Goal: Task Accomplishment & Management: Use online tool/utility

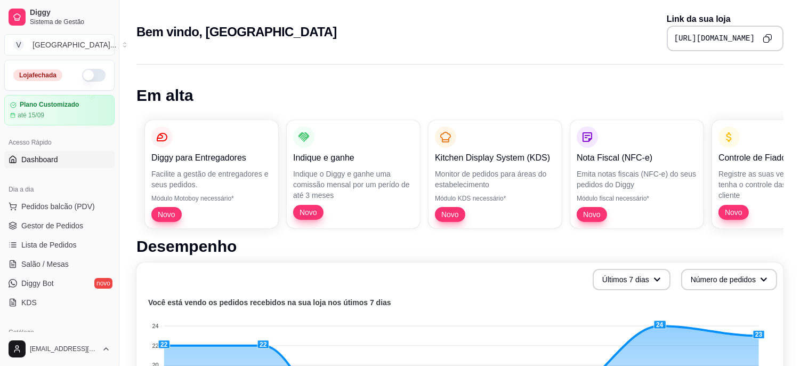
click at [82, 75] on button "button" at bounding box center [93, 75] width 23 height 13
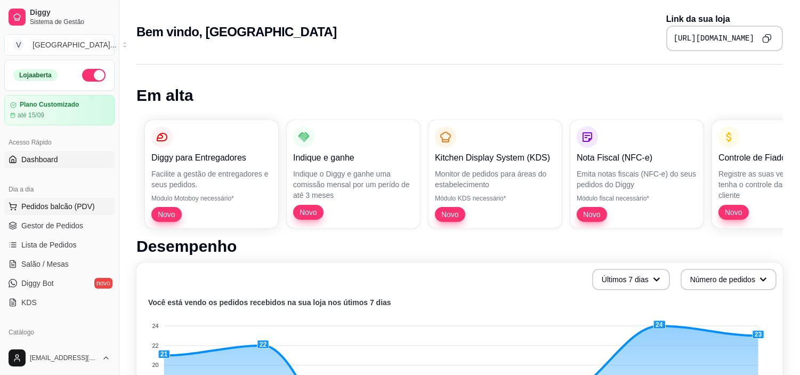
click at [72, 209] on span "Pedidos balcão (PDV)" at bounding box center [58, 206] width 74 height 11
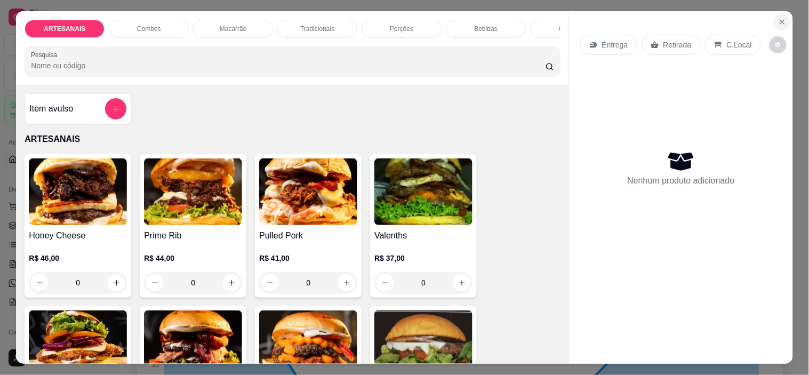
click at [782, 22] on button "Close" at bounding box center [781, 21] width 17 height 17
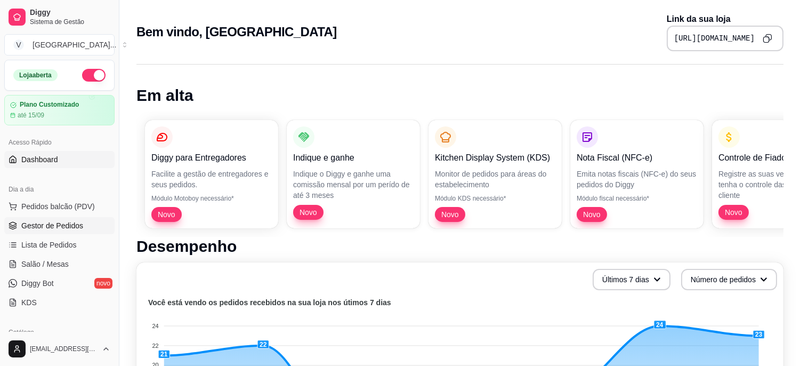
click at [70, 224] on span "Gestor de Pedidos" at bounding box center [52, 225] width 62 height 11
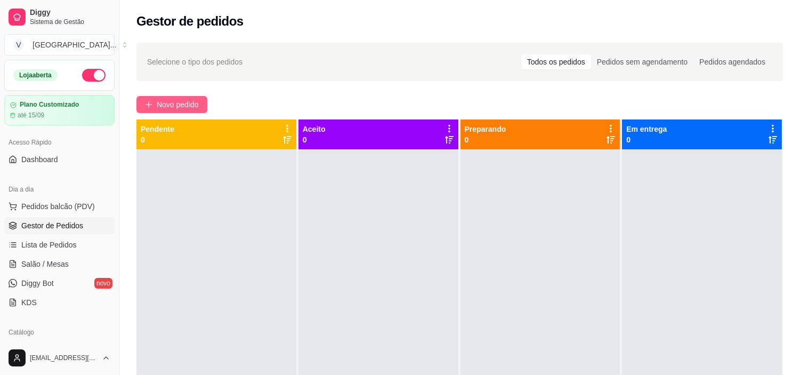
click at [202, 99] on button "Novo pedido" at bounding box center [171, 104] width 71 height 17
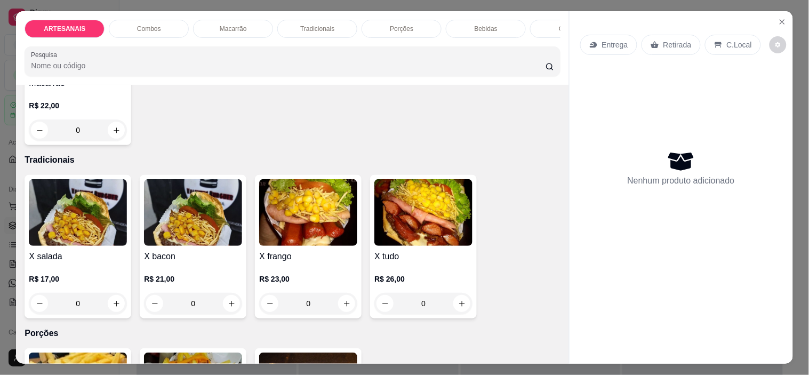
scroll to position [823, 0]
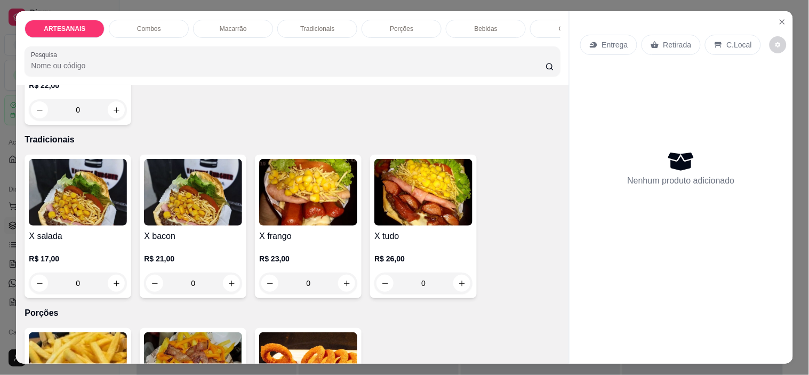
click at [114, 290] on div "0" at bounding box center [78, 282] width 98 height 21
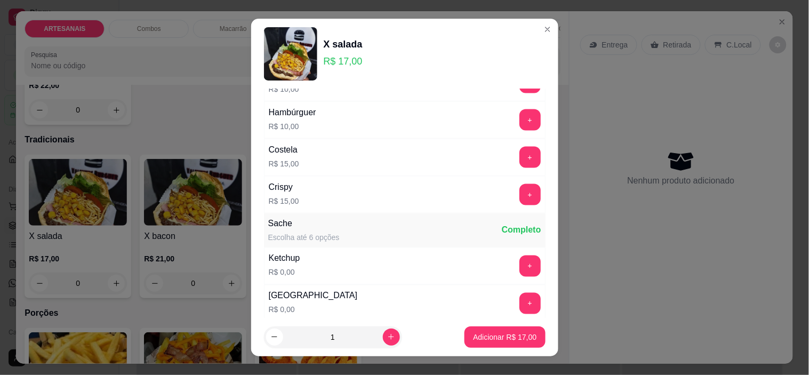
scroll to position [486, 0]
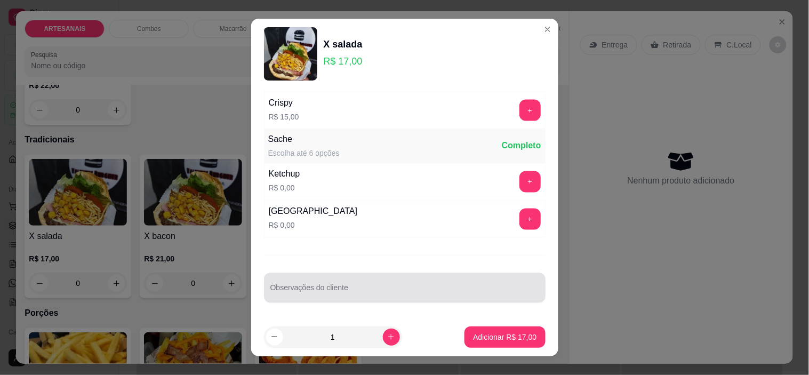
click at [477, 294] on input "Observações do cliente" at bounding box center [404, 292] width 269 height 11
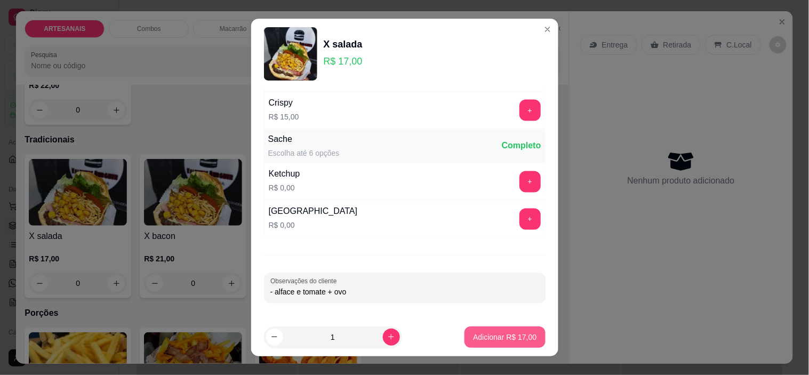
type input "- alface e tomate + ovo"
click at [507, 327] on button "Adicionar R$ 17,00" at bounding box center [504, 336] width 80 height 21
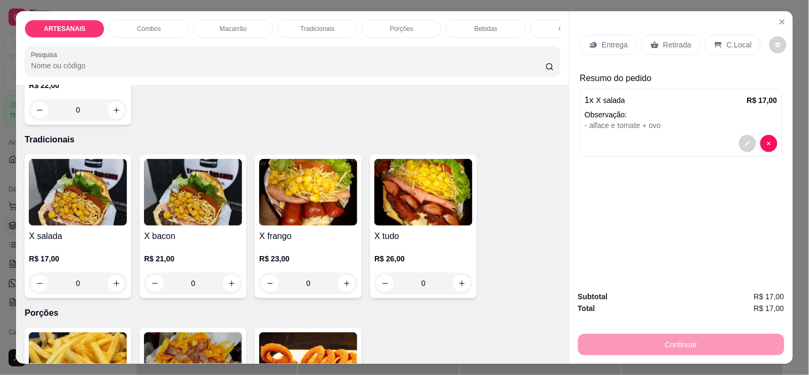
click at [603, 39] on p "Entrega" at bounding box center [615, 44] width 26 height 11
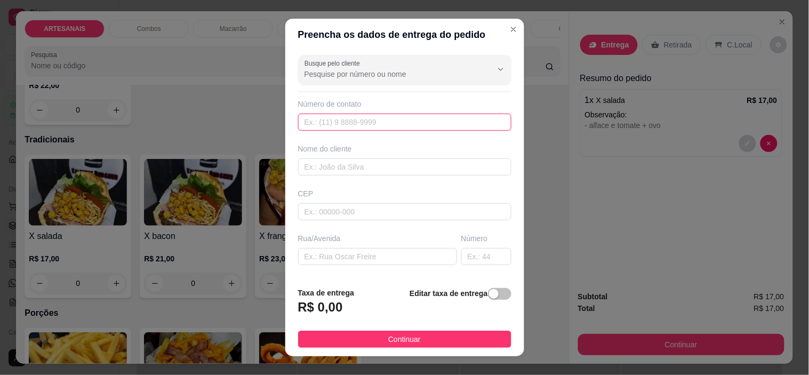
click at [406, 124] on input "text" at bounding box center [404, 122] width 213 height 17
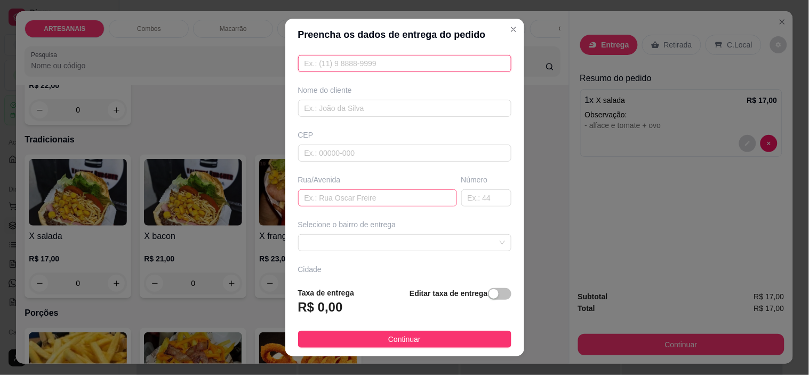
scroll to position [132, 0]
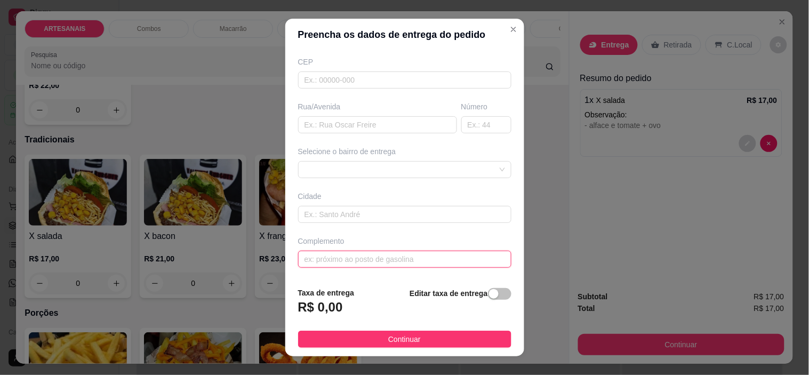
click at [431, 263] on input "text" at bounding box center [404, 259] width 213 height 17
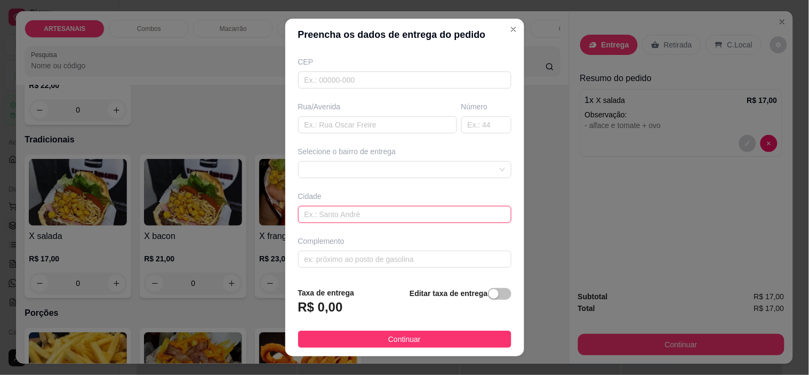
click at [430, 217] on input "text" at bounding box center [404, 214] width 213 height 17
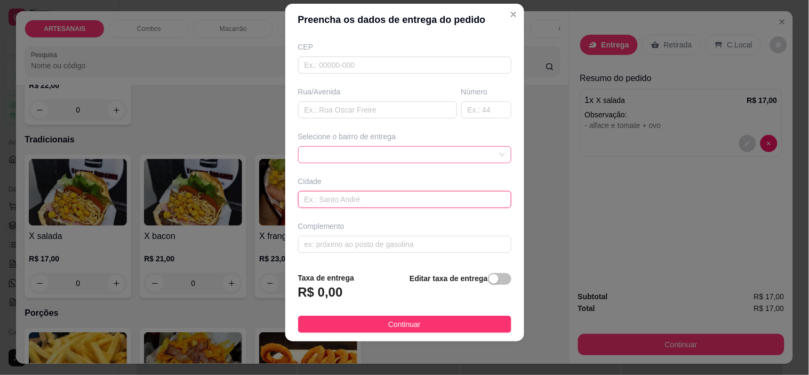
click at [433, 151] on span at bounding box center [404, 155] width 200 height 16
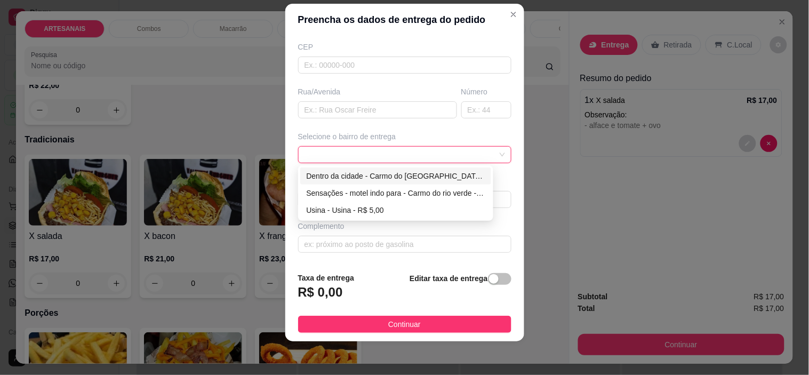
click at [430, 173] on div "Dentro da cidade - Carmo do [GEOGRAPHIC_DATA] - R$ 2,00" at bounding box center [396, 176] width 179 height 12
type input "Carmo do [GEOGRAPHIC_DATA]"
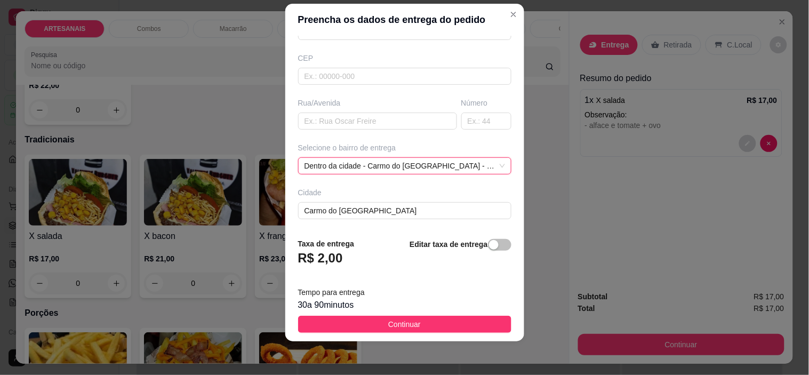
scroll to position [132, 0]
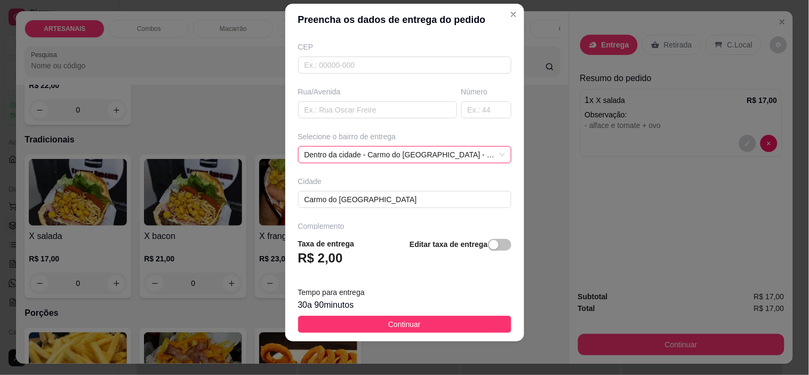
click at [388, 320] on span "Continuar" at bounding box center [404, 324] width 33 height 12
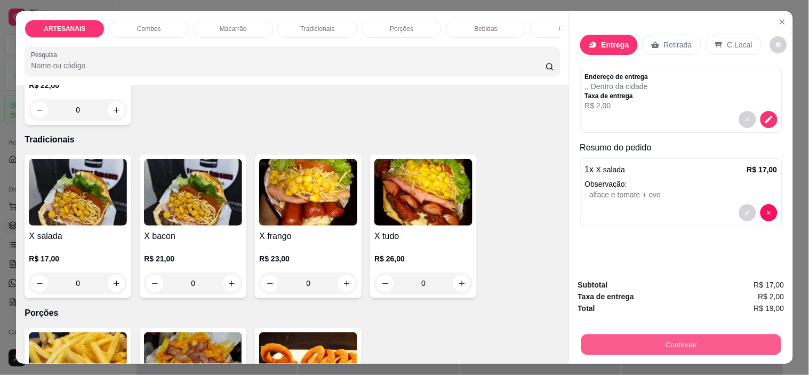
click at [686, 348] on button "Continuar" at bounding box center [681, 344] width 200 height 21
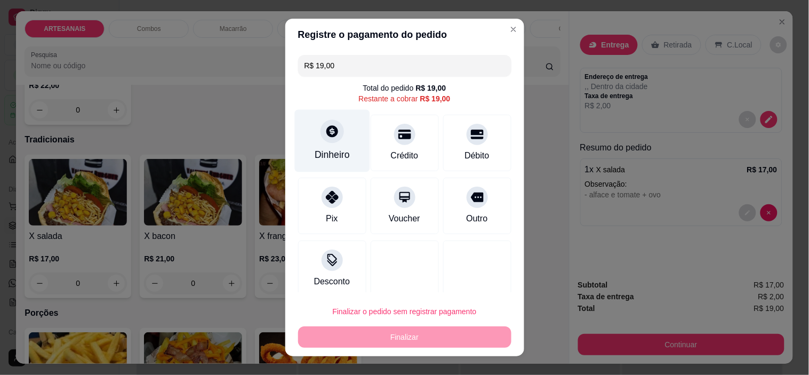
click at [329, 144] on div "Dinheiro" at bounding box center [331, 141] width 75 height 62
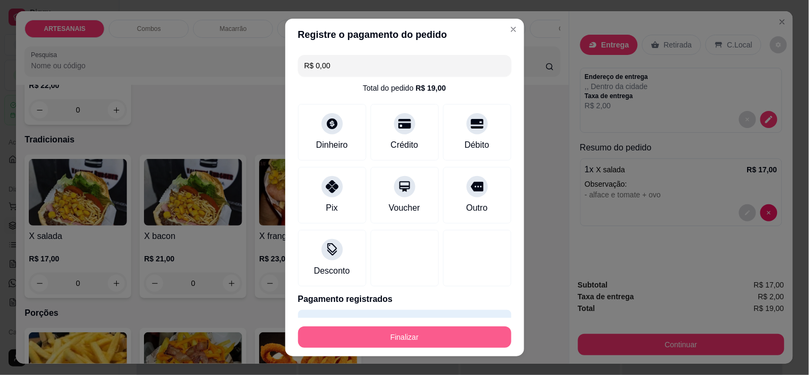
click at [439, 334] on button "Finalizar" at bounding box center [404, 336] width 213 height 21
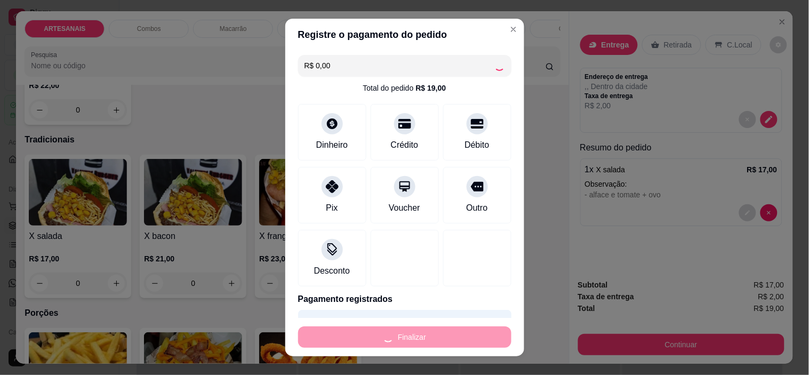
type input "-R$ 19,00"
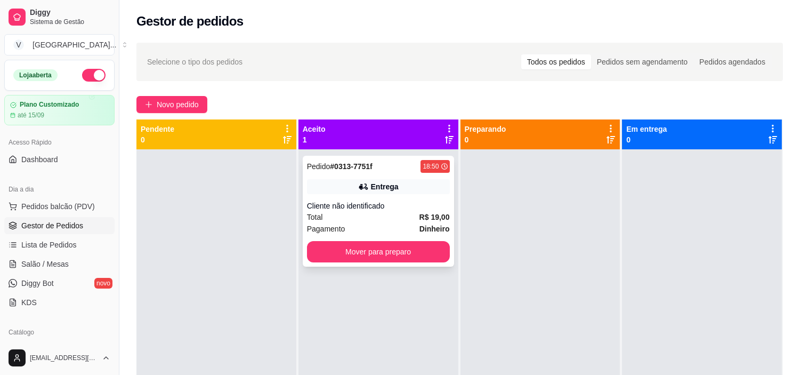
click at [398, 180] on div "Entrega" at bounding box center [378, 186] width 143 height 15
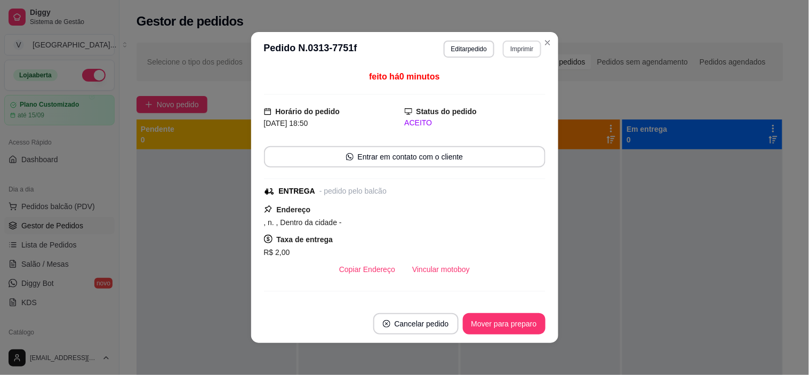
click at [506, 50] on button "Imprimir" at bounding box center [522, 49] width 38 height 17
click at [501, 81] on button "IMPRESSORA" at bounding box center [499, 86] width 75 height 17
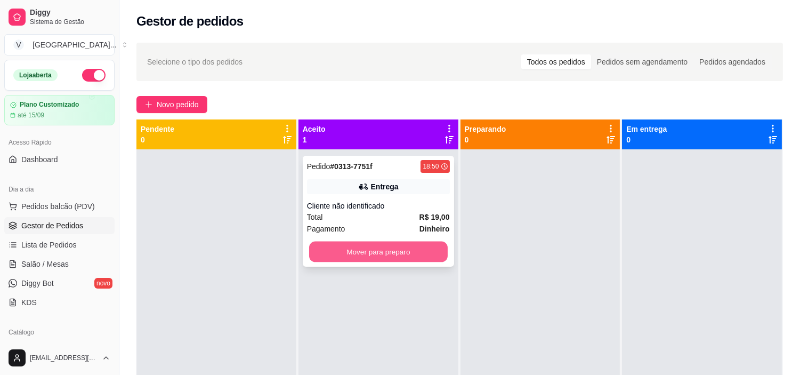
click at [413, 247] on button "Mover para preparo" at bounding box center [378, 251] width 139 height 21
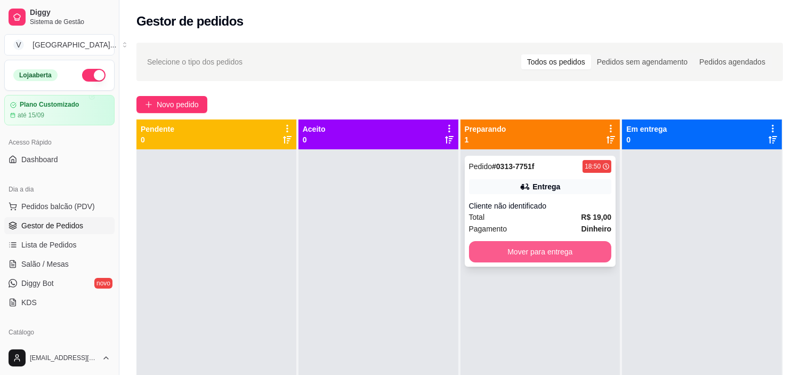
click at [582, 245] on button "Mover para entrega" at bounding box center [540, 251] width 143 height 21
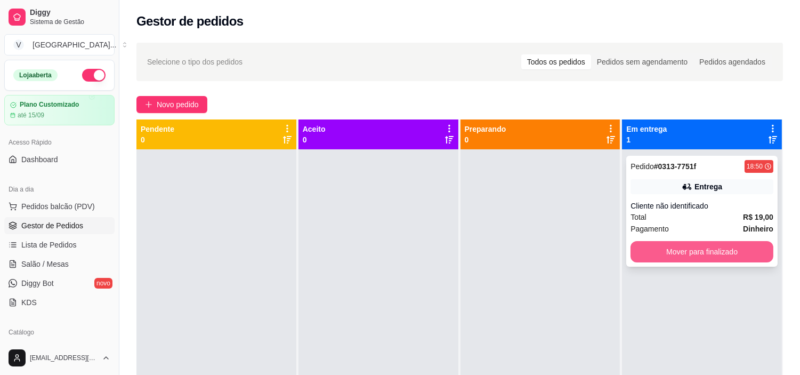
click at [673, 260] on button "Mover para finalizado" at bounding box center [702, 251] width 143 height 21
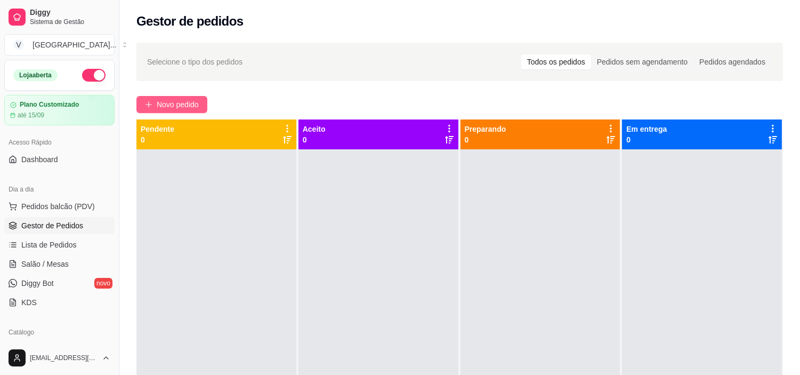
click at [151, 96] on button "Novo pedido" at bounding box center [171, 104] width 71 height 17
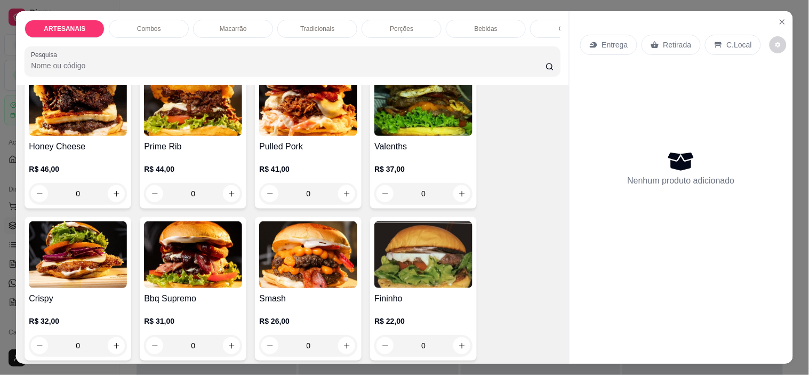
scroll to position [118, 0]
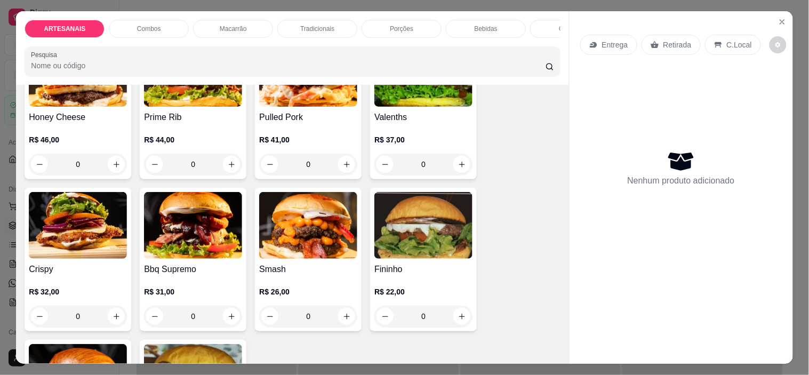
click at [334, 315] on div "0" at bounding box center [308, 315] width 98 height 21
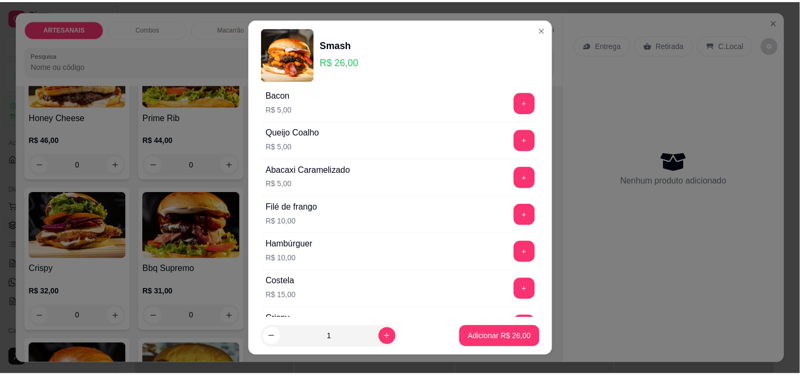
scroll to position [414, 0]
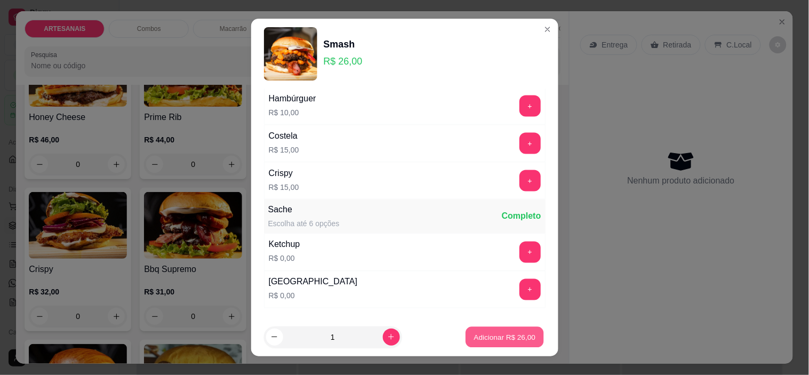
click at [526, 334] on button "Adicionar R$ 26,00" at bounding box center [505, 336] width 78 height 21
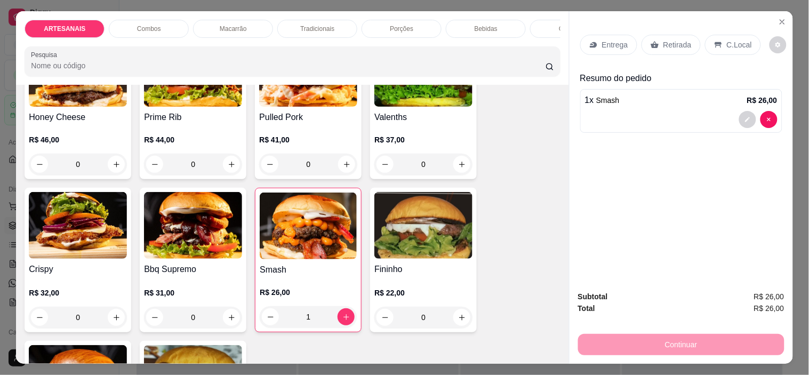
click at [653, 35] on div "Retirada" at bounding box center [670, 45] width 59 height 20
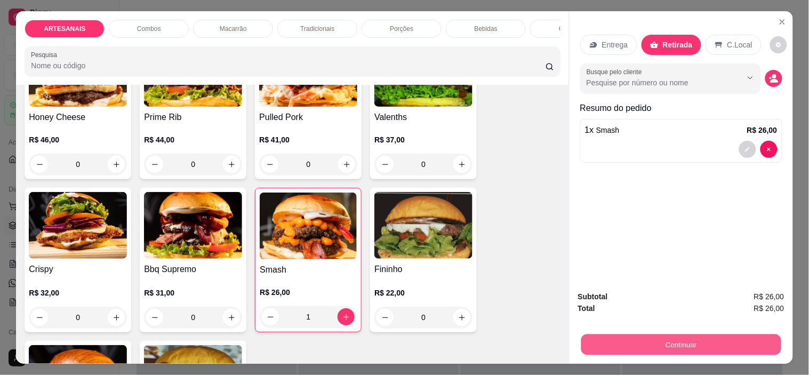
click at [688, 339] on button "Continuar" at bounding box center [681, 344] width 200 height 21
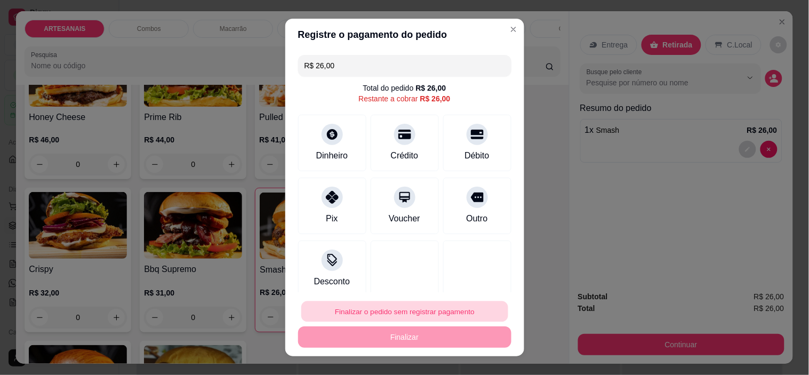
click at [360, 310] on button "Finalizar o pedido sem registrar pagamento" at bounding box center [404, 311] width 207 height 21
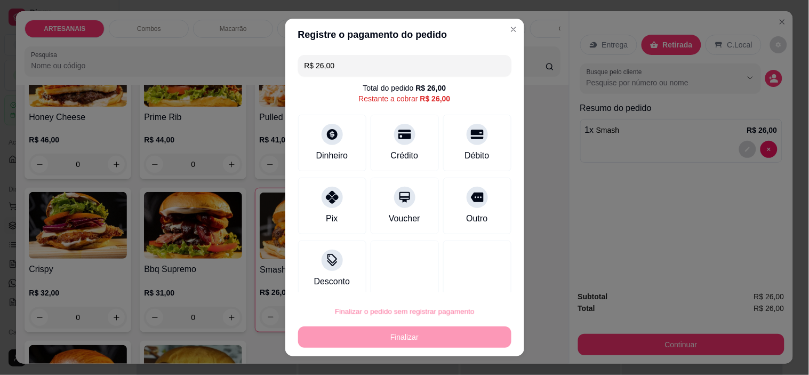
click at [456, 281] on button "Confirmar" at bounding box center [464, 281] width 39 height 17
type input "0"
type input "R$ 0,00"
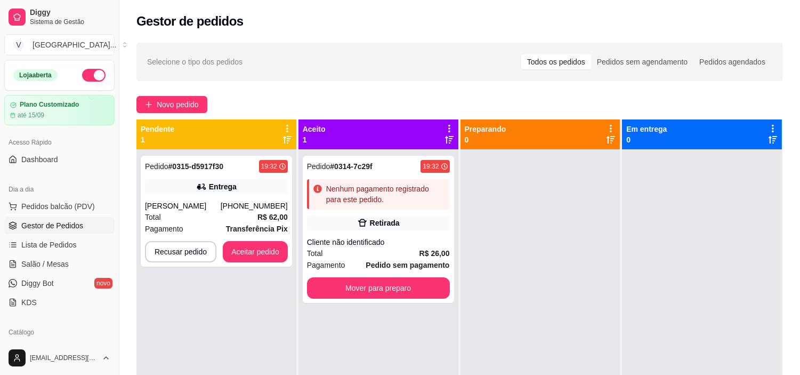
click at [0, 86] on div "Loja aberta Plano Customizado até 15/09" at bounding box center [59, 93] width 119 height 66
click at [262, 233] on span "Transferência Pix" at bounding box center [257, 229] width 62 height 12
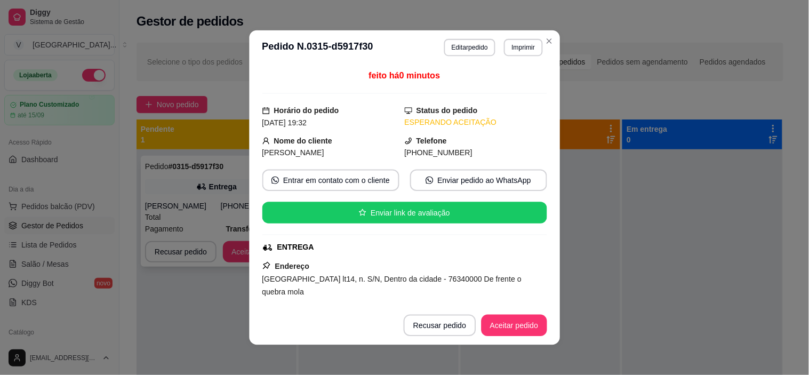
click at [258, 249] on div "feito há 0 minutos Horário do pedido [DATE] 19:32 Status do pedido ESPERANDO AC…" at bounding box center [404, 185] width 311 height 241
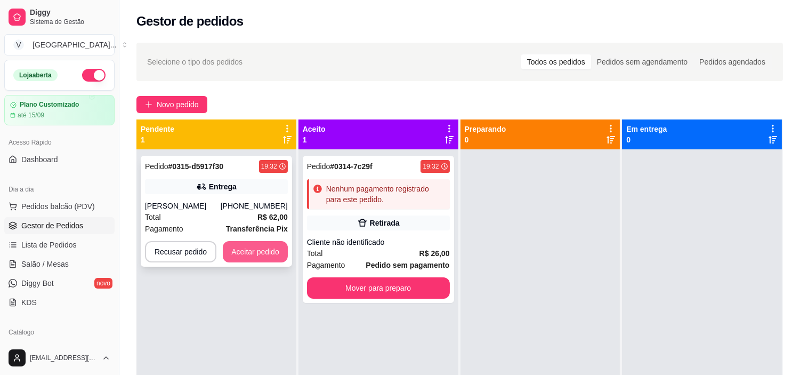
click at [273, 251] on button "Aceitar pedido" at bounding box center [255, 251] width 65 height 21
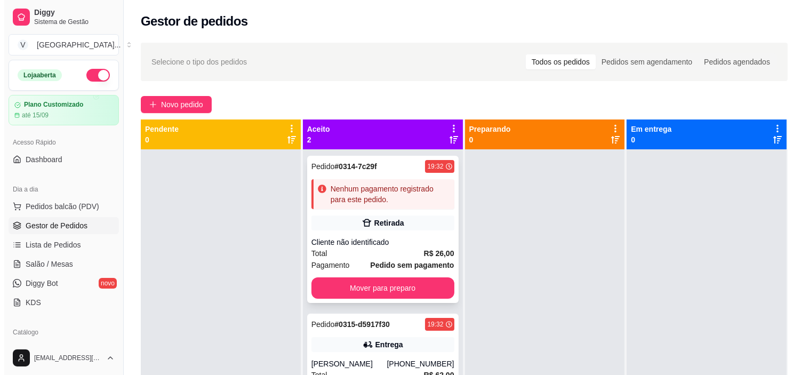
scroll to position [29, 0]
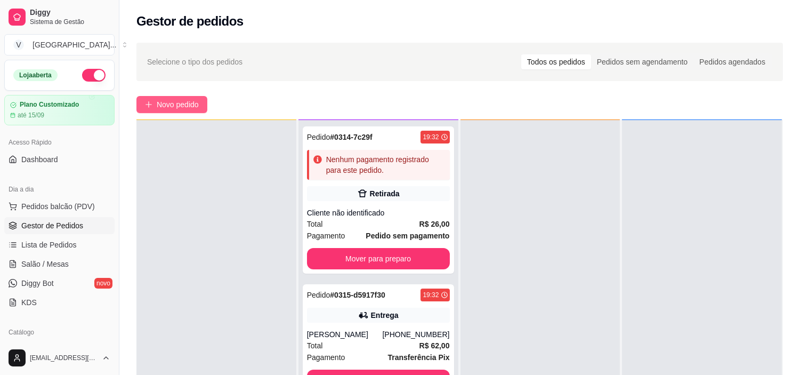
click at [200, 103] on button "Novo pedido" at bounding box center [171, 104] width 71 height 17
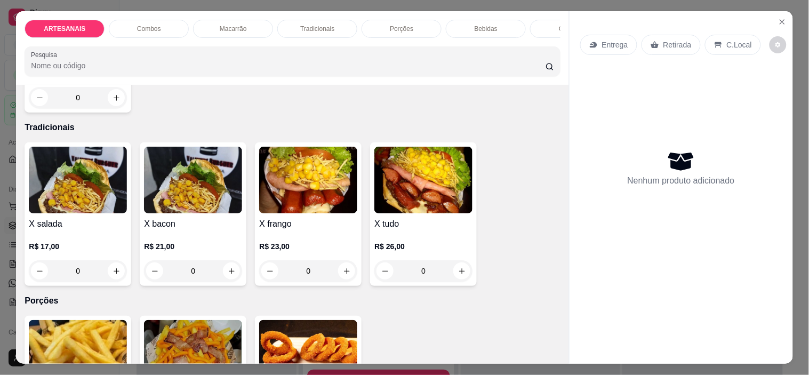
scroll to position [823, 0]
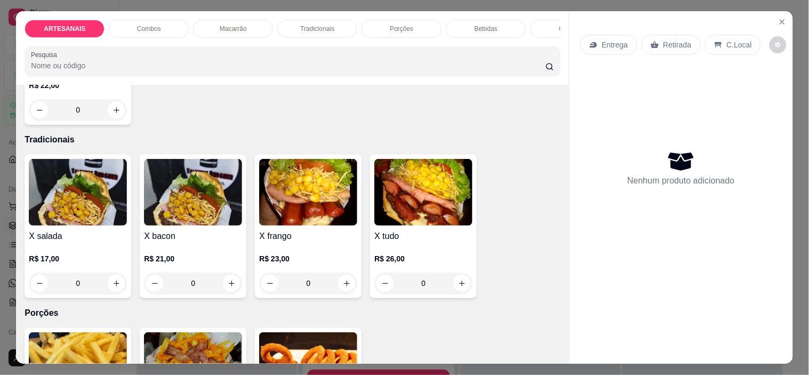
click at [343, 286] on div "0" at bounding box center [308, 282] width 98 height 21
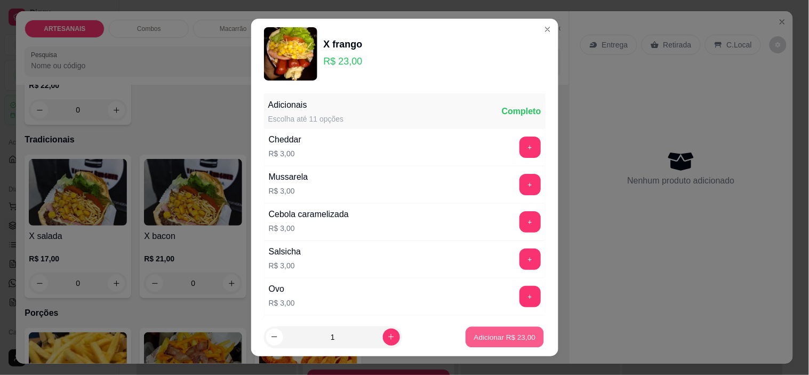
click at [474, 339] on p "Adicionar R$ 23,00" at bounding box center [505, 337] width 62 height 10
type input "1"
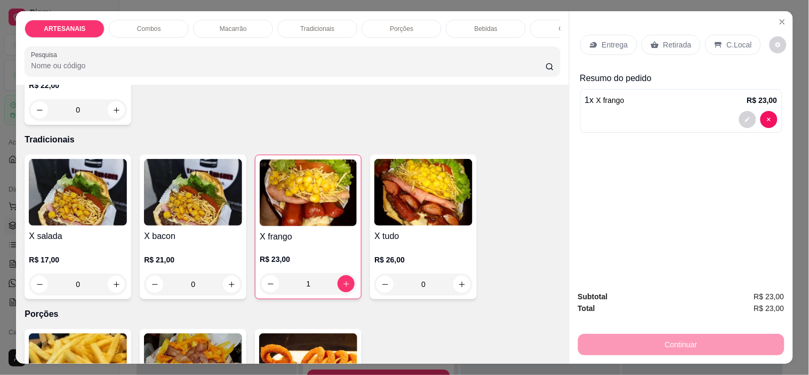
click at [618, 41] on p "Entrega" at bounding box center [615, 44] width 26 height 11
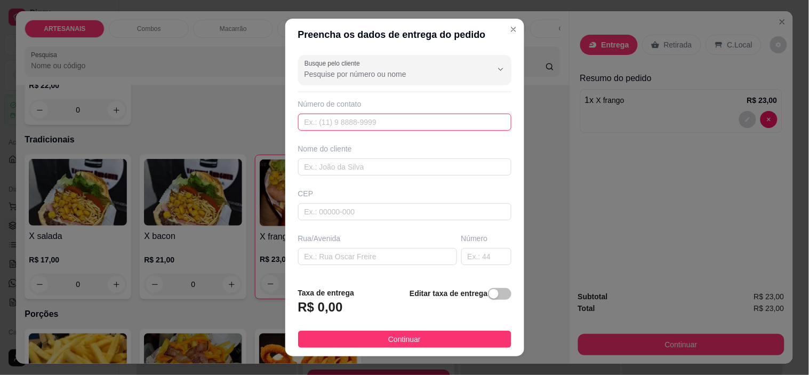
click at [376, 128] on input "text" at bounding box center [404, 122] width 213 height 17
paste input "[PHONE_NUMBER]"
type input "[PHONE_NUMBER]"
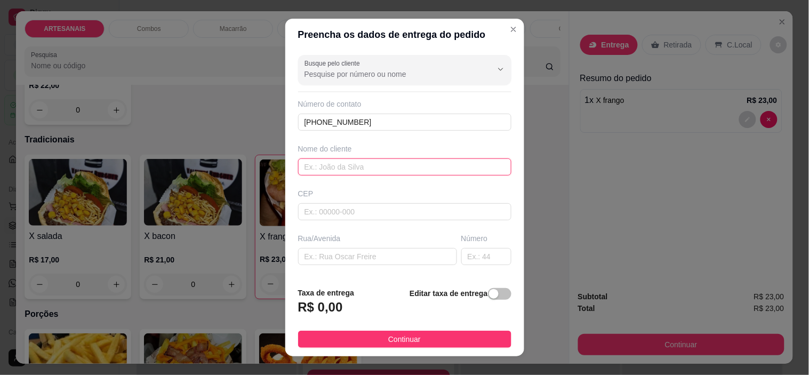
click at [414, 166] on input "text" at bounding box center [404, 166] width 213 height 17
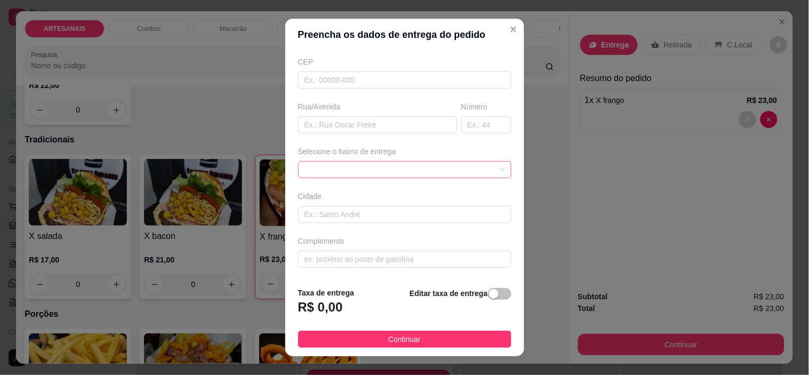
click at [477, 169] on span at bounding box center [404, 170] width 200 height 16
type input "[PERSON_NAME]"
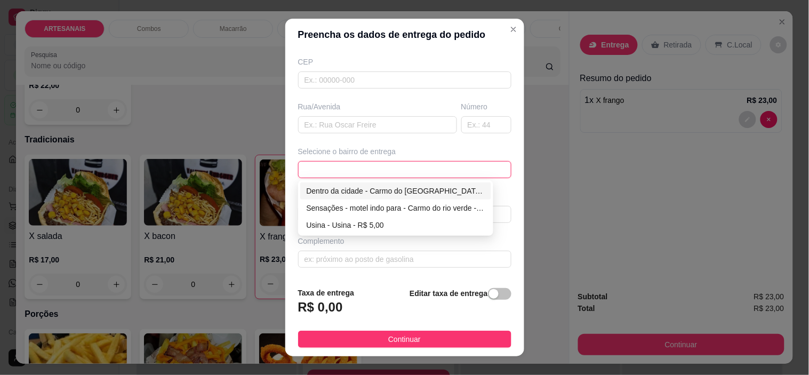
click at [438, 192] on div "Dentro da cidade - Carmo do [GEOGRAPHIC_DATA] - R$ 2,00" at bounding box center [396, 191] width 179 height 12
type input "Carmo do [GEOGRAPHIC_DATA]"
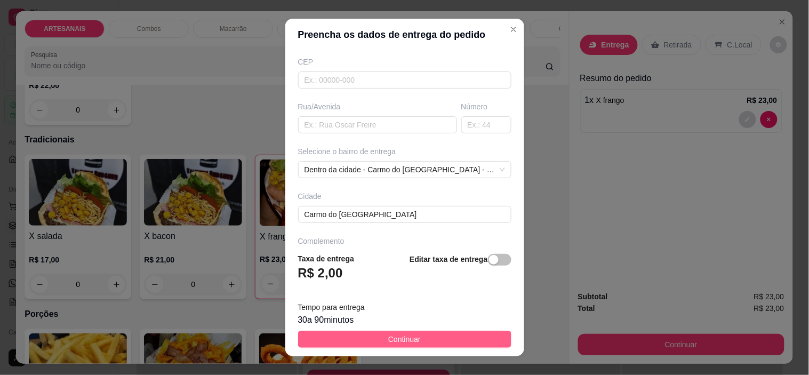
click at [441, 339] on button "Continuar" at bounding box center [404, 339] width 213 height 17
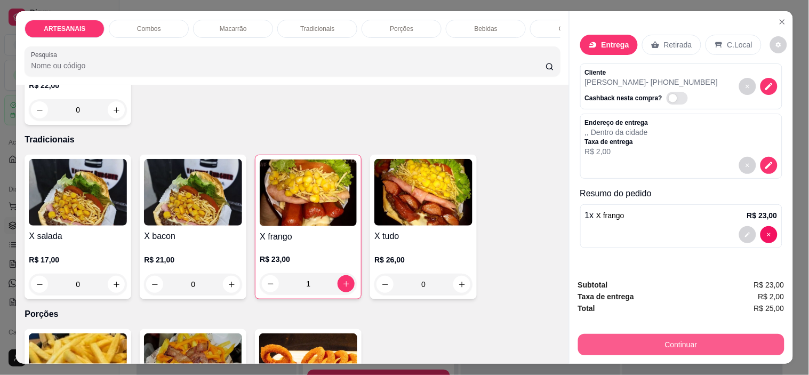
click at [656, 343] on button "Continuar" at bounding box center [681, 344] width 206 height 21
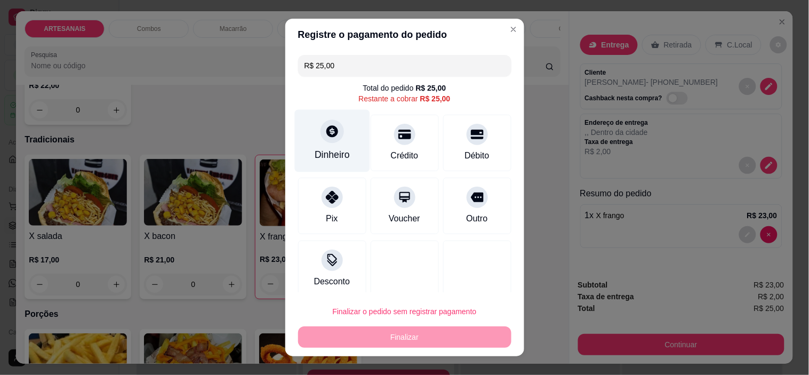
click at [326, 134] on icon at bounding box center [332, 132] width 12 height 12
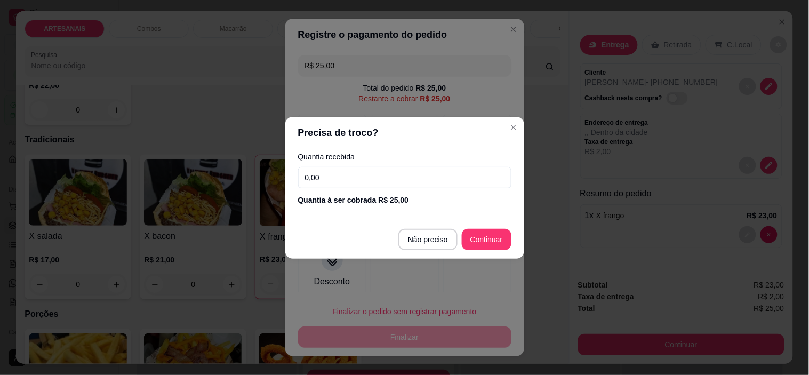
click at [358, 179] on input "0,00" at bounding box center [404, 177] width 213 height 21
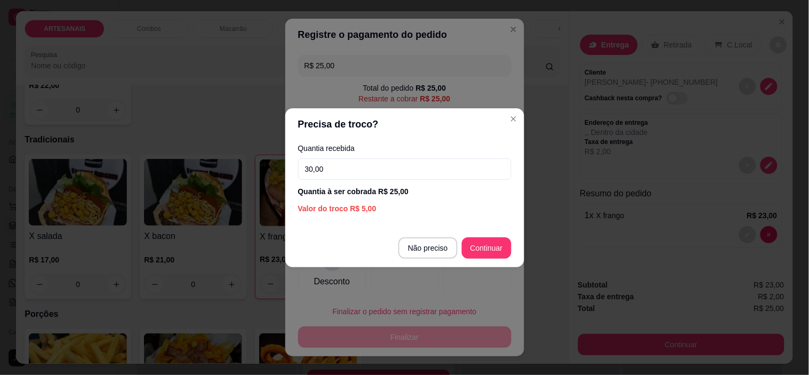
type input "30,00"
type input "R$ 0,00"
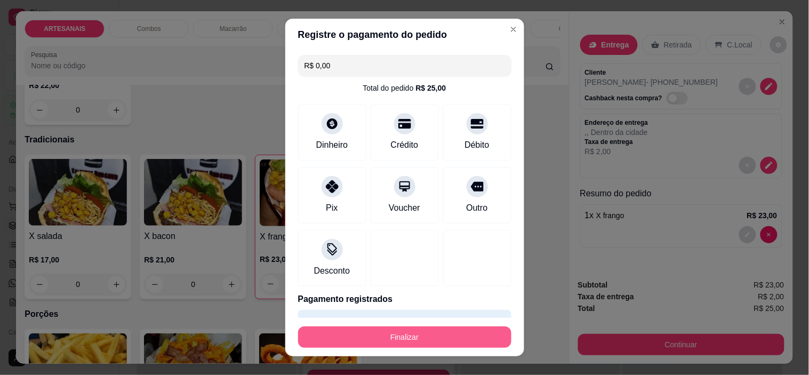
click at [413, 340] on button "Finalizar" at bounding box center [404, 336] width 213 height 21
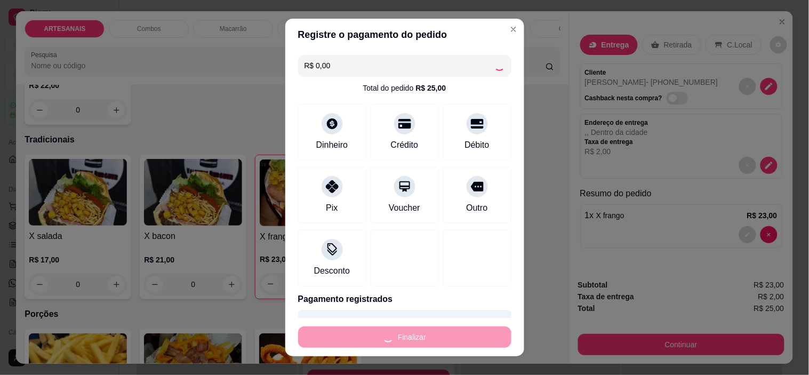
type input "0"
type input "-R$ 25,00"
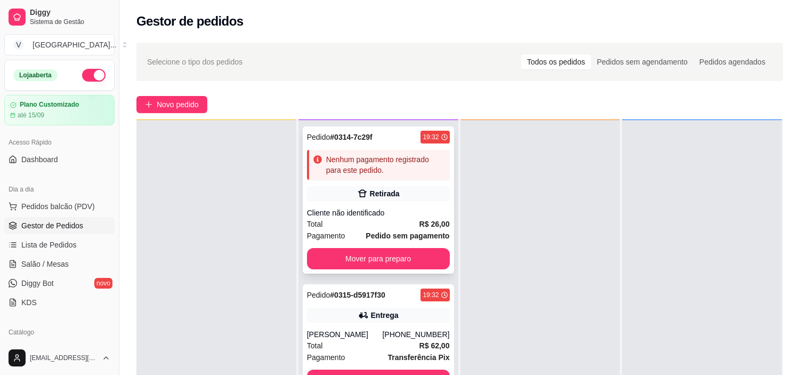
scroll to position [118, 0]
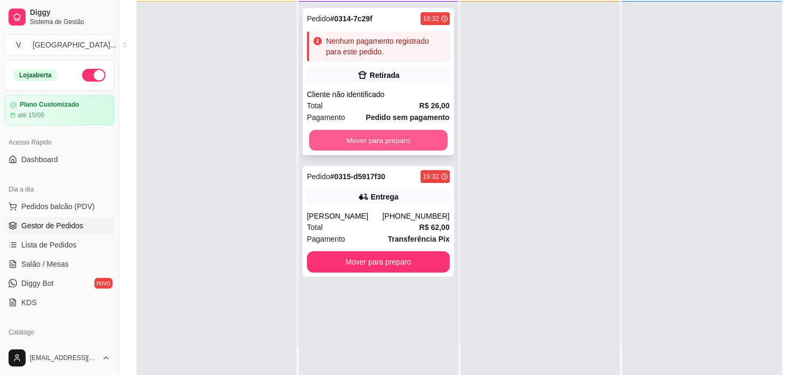
click at [385, 139] on button "Mover para preparo" at bounding box center [378, 140] width 139 height 21
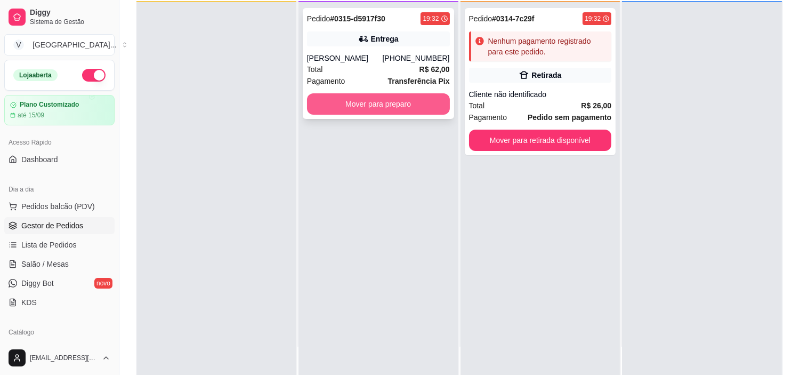
click at [393, 111] on button "Mover para preparo" at bounding box center [378, 103] width 143 height 21
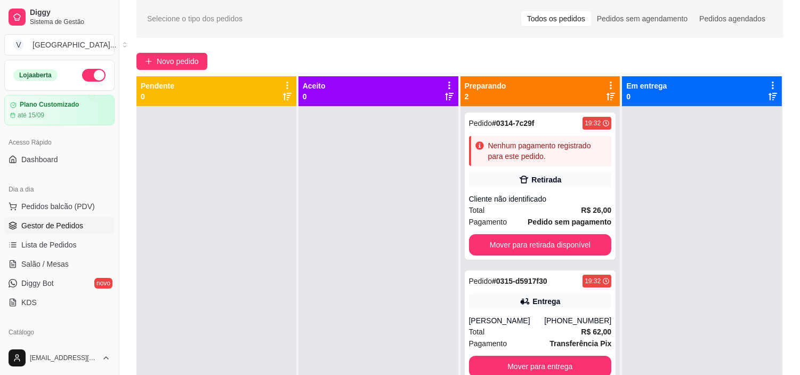
scroll to position [0, 0]
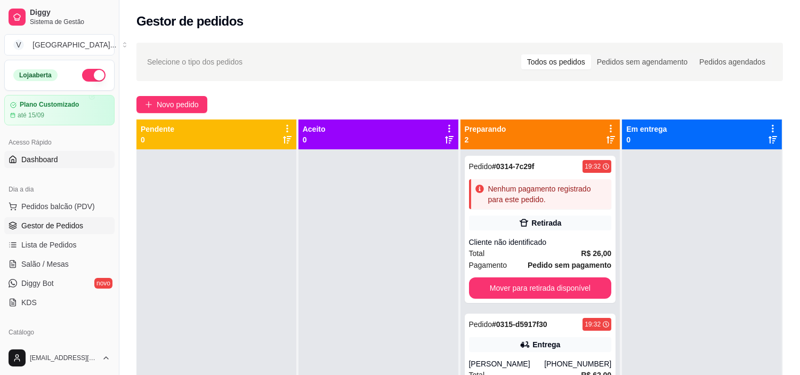
click at [57, 152] on link "Dashboard" at bounding box center [59, 159] width 110 height 17
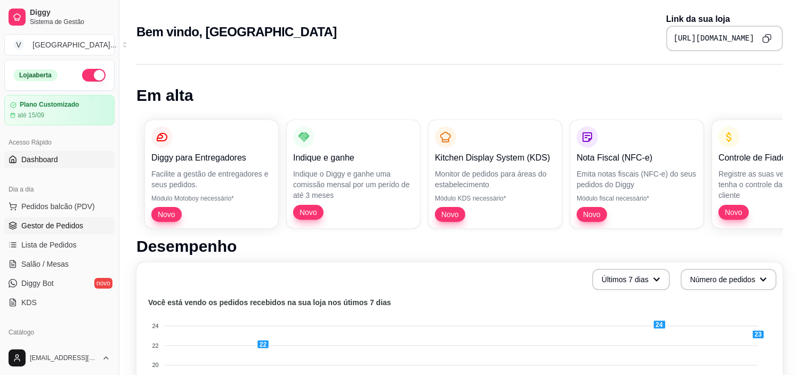
click at [52, 225] on span "Gestor de Pedidos" at bounding box center [52, 225] width 62 height 11
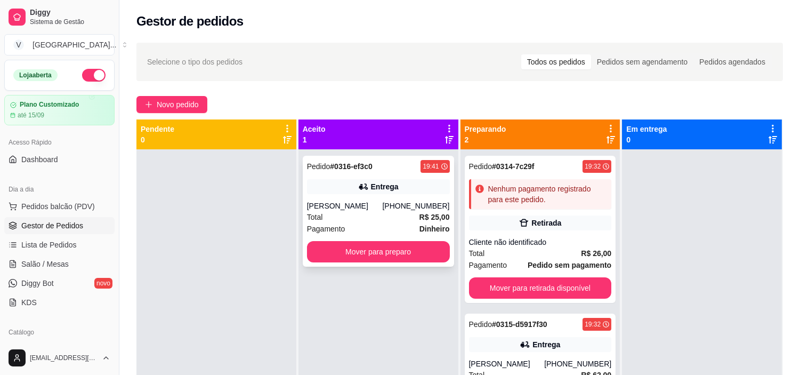
click at [397, 187] on div "Entrega" at bounding box center [378, 186] width 143 height 15
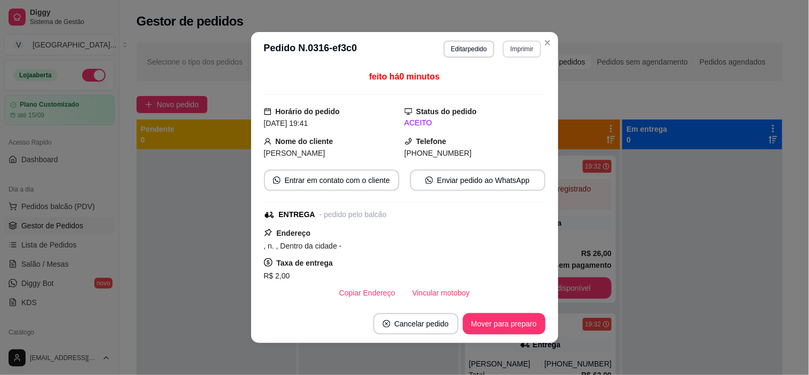
click at [509, 51] on button "Imprimir" at bounding box center [522, 49] width 38 height 17
click at [499, 83] on button "IMPRESSORA" at bounding box center [499, 86] width 77 height 17
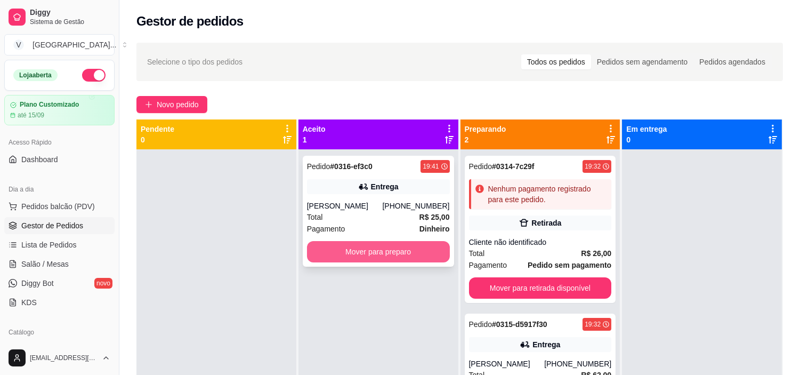
click at [376, 260] on button "Mover para preparo" at bounding box center [378, 251] width 143 height 21
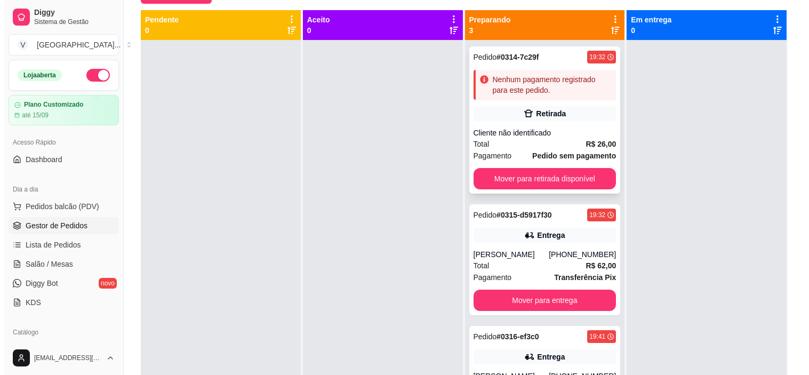
scroll to position [118, 0]
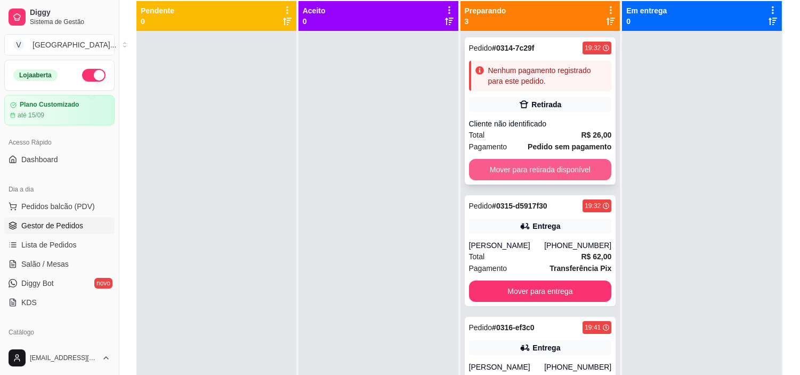
click at [586, 162] on button "Mover para retirada disponível" at bounding box center [540, 169] width 143 height 21
click at [546, 119] on div "Cliente não identificado" at bounding box center [540, 123] width 143 height 11
click at [545, 134] on div "Total R$ 26,00" at bounding box center [540, 135] width 143 height 12
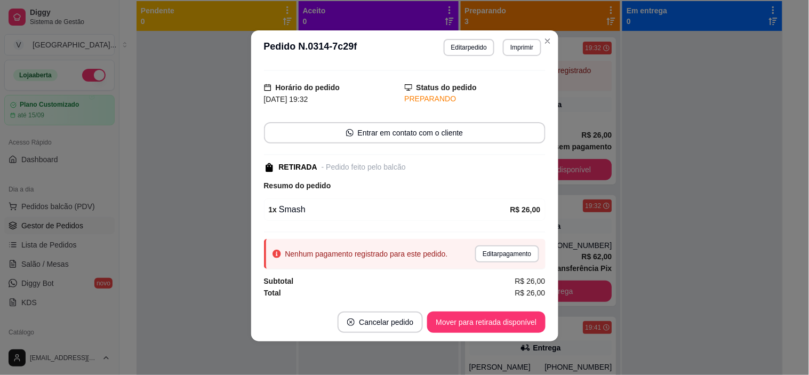
scroll to position [2, 0]
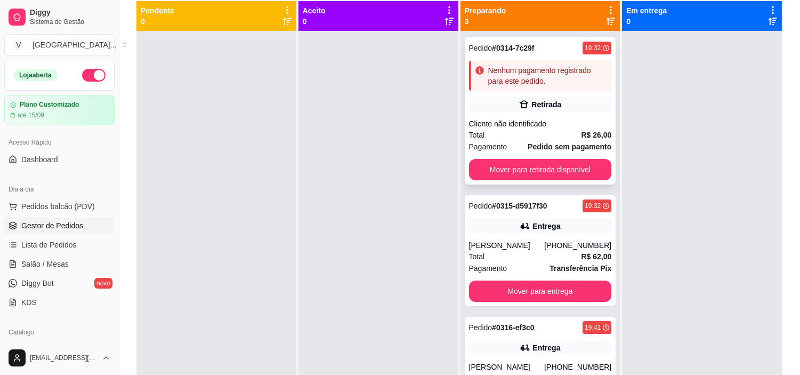
click at [557, 108] on div "Retirada" at bounding box center [540, 104] width 143 height 15
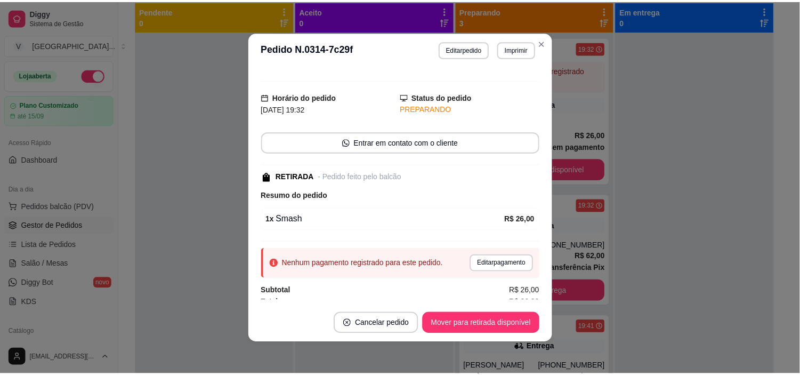
scroll to position [23, 0]
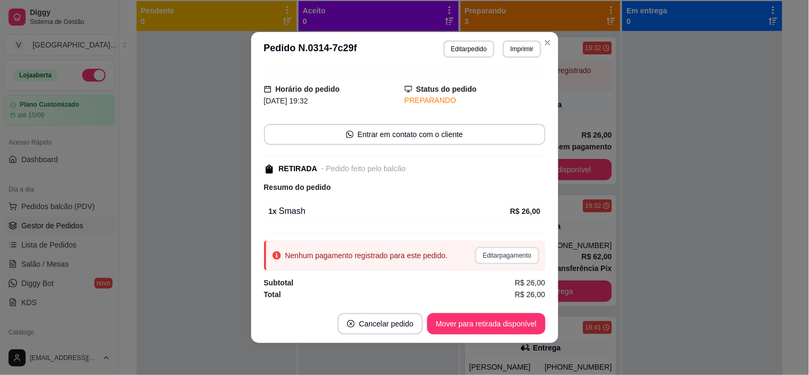
click at [502, 254] on button "Editar pagamento" at bounding box center [506, 255] width 63 height 17
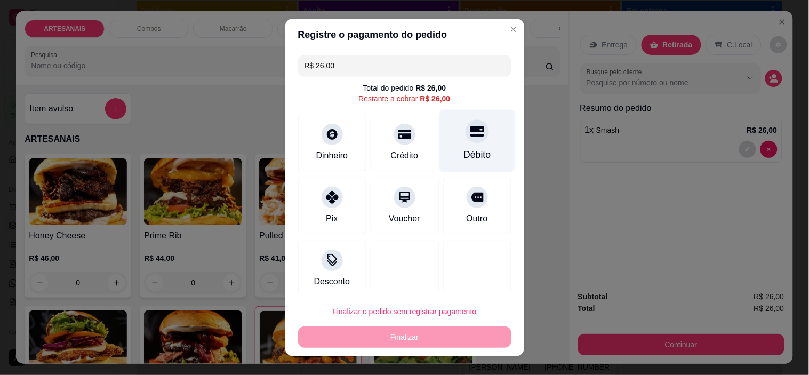
click at [465, 139] on div at bounding box center [476, 131] width 23 height 23
type input "R$ 0,00"
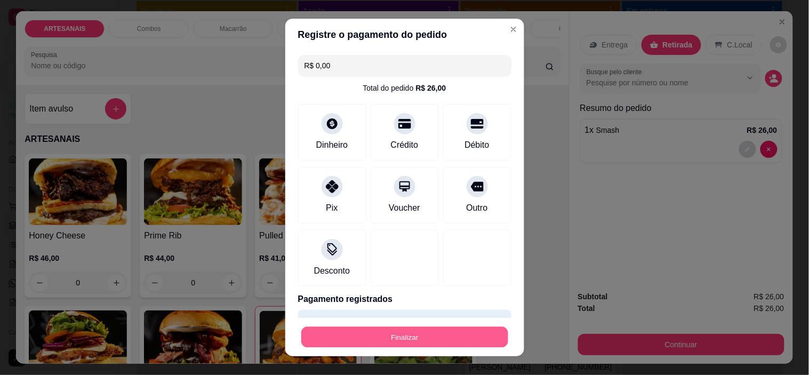
click at [389, 332] on button "Finalizar" at bounding box center [404, 336] width 207 height 21
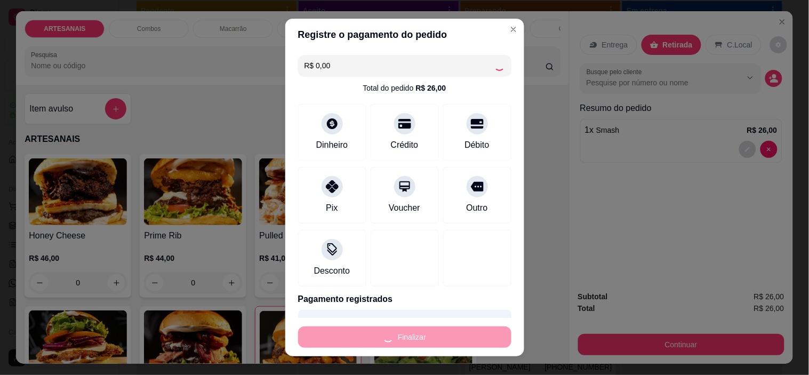
type input "0"
type input "-R$ 26,00"
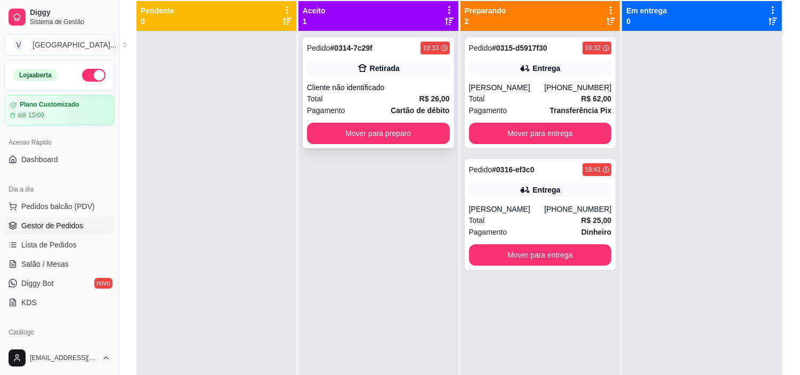
click at [397, 93] on div "Total R$ 26,00" at bounding box center [378, 99] width 143 height 12
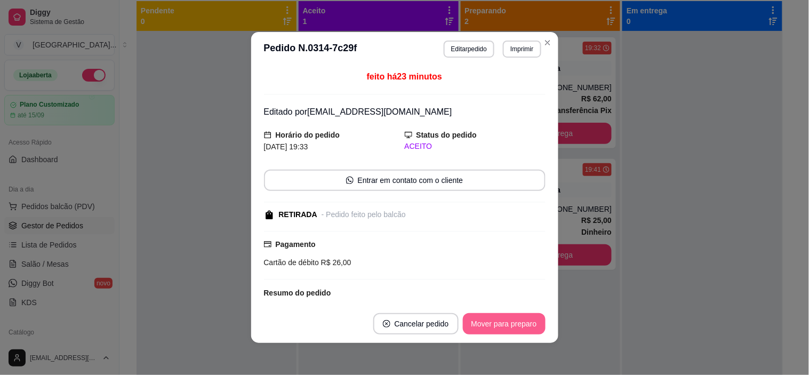
click at [514, 326] on button "Mover para preparo" at bounding box center [504, 323] width 83 height 21
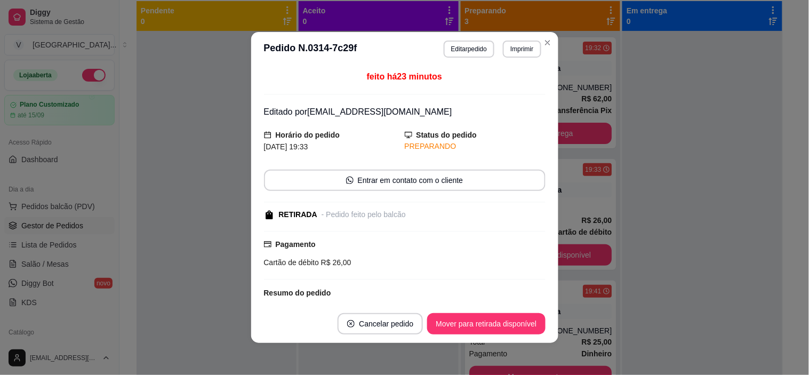
click at [539, 33] on header "**********" at bounding box center [404, 49] width 307 height 34
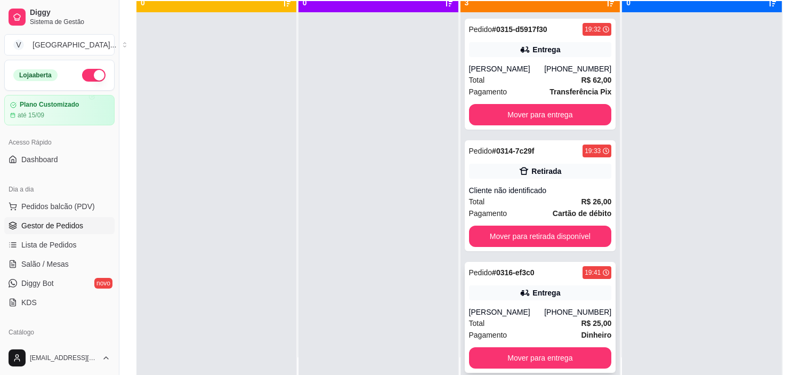
scroll to position [29, 0]
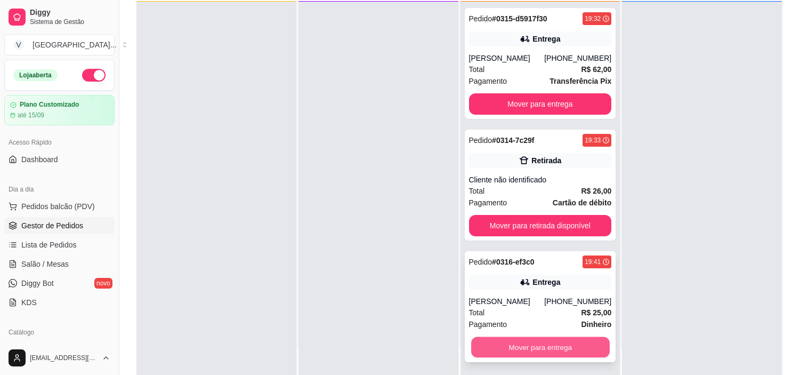
click at [554, 343] on button "Mover para entrega" at bounding box center [540, 347] width 139 height 21
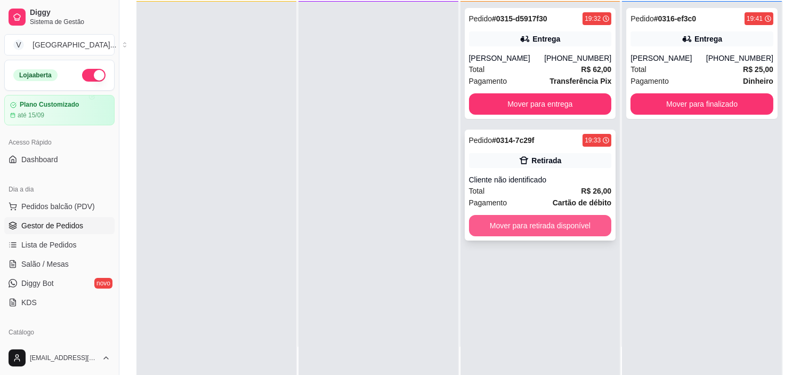
click at [561, 227] on button "Mover para retirada disponível" at bounding box center [540, 225] width 143 height 21
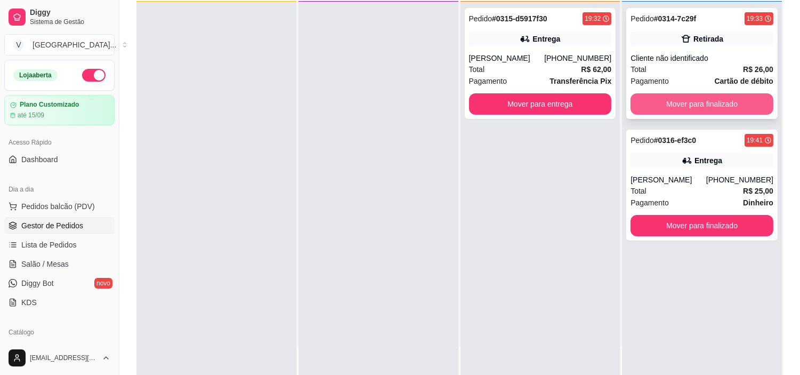
click at [743, 105] on button "Mover para finalizado" at bounding box center [702, 103] width 143 height 21
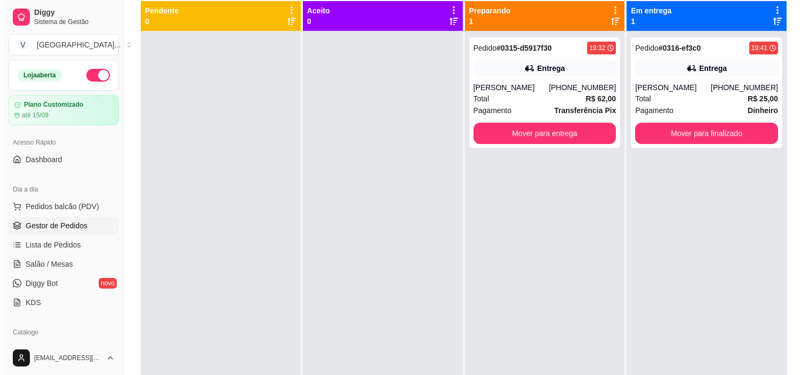
scroll to position [0, 0]
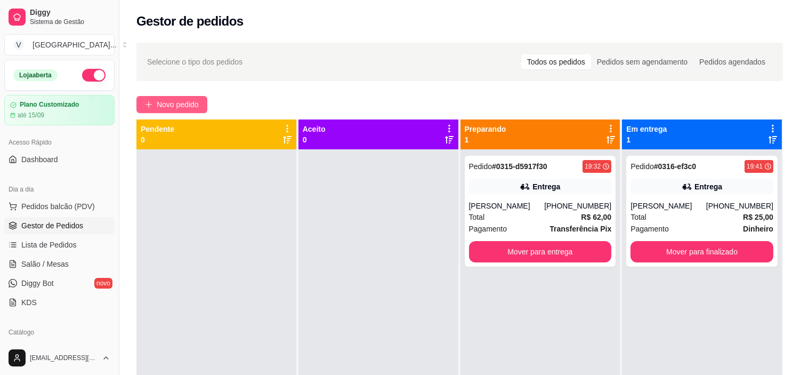
click at [194, 108] on span "Novo pedido" at bounding box center [178, 105] width 42 height 12
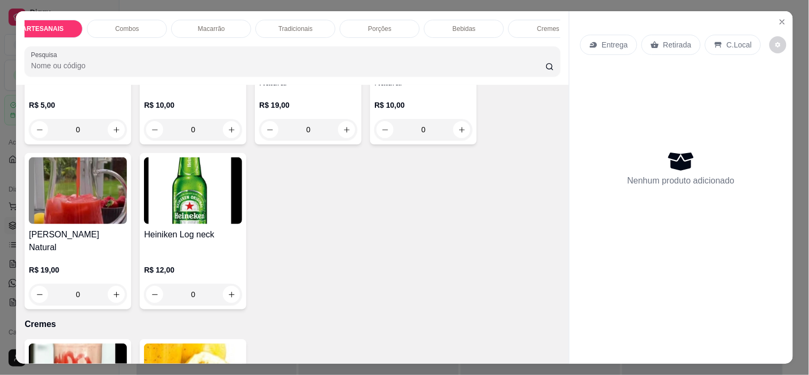
scroll to position [0, 15]
click at [122, 25] on p "Combos" at bounding box center [134, 29] width 24 height 9
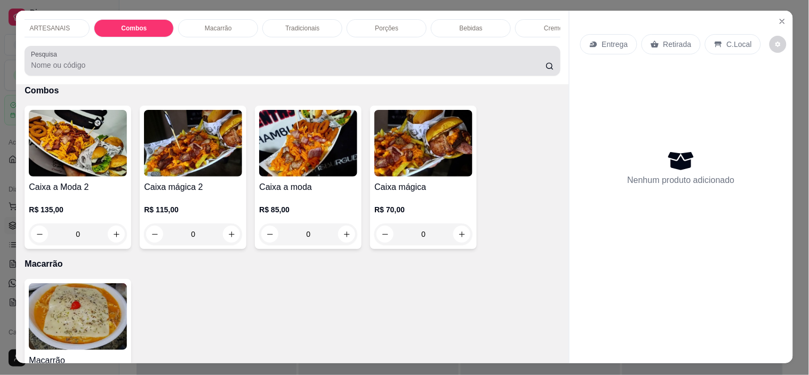
scroll to position [0, 0]
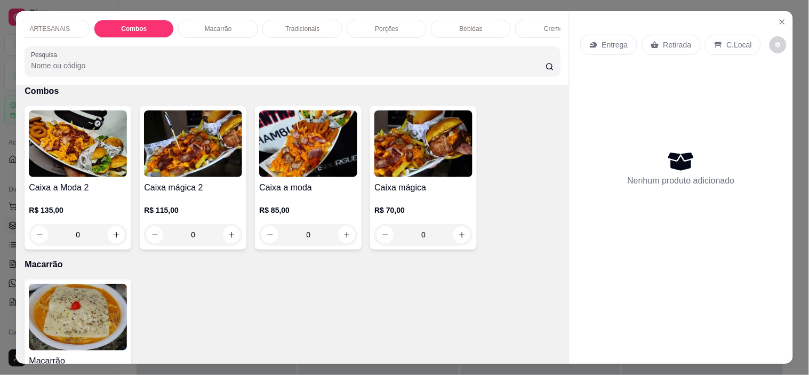
click at [72, 21] on div "ARTESANAIS" at bounding box center [50, 29] width 80 height 18
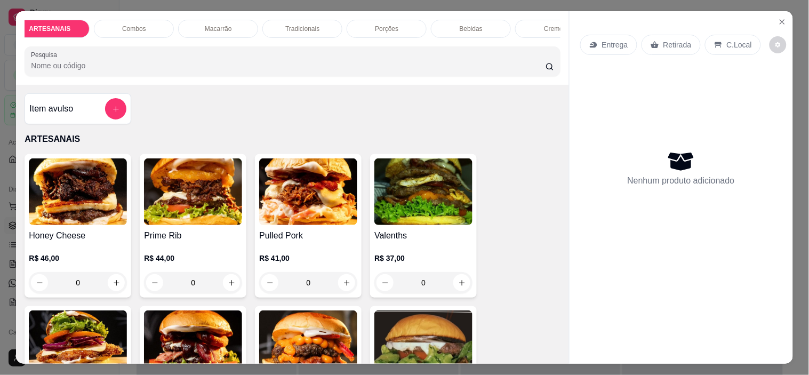
click at [146, 22] on div "Combos" at bounding box center [134, 29] width 80 height 18
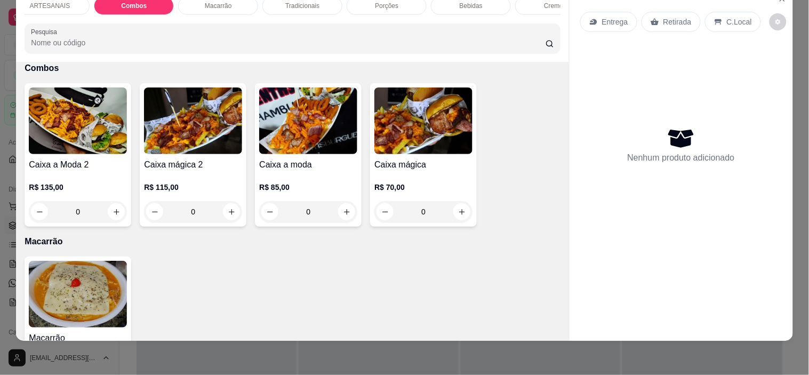
click at [231, 213] on div "0" at bounding box center [193, 211] width 98 height 21
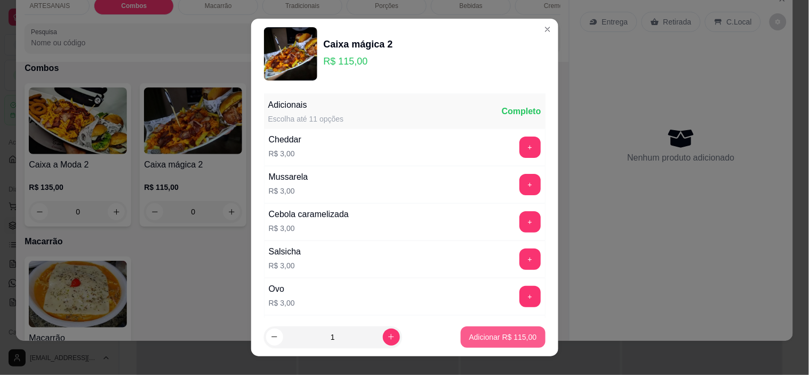
click at [504, 340] on p "Adicionar R$ 115,00" at bounding box center [503, 337] width 68 height 11
type input "1"
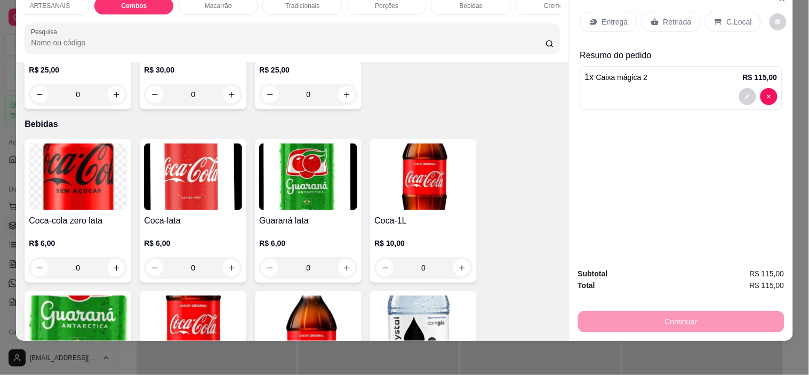
scroll to position [1295, 0]
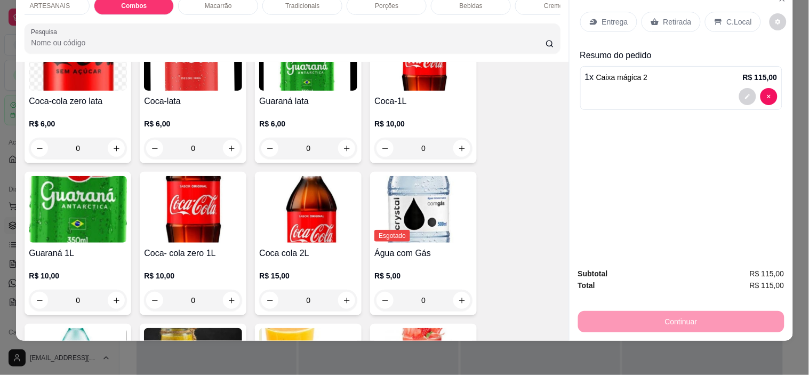
click at [338, 299] on button "increase-product-quantity" at bounding box center [346, 300] width 17 height 17
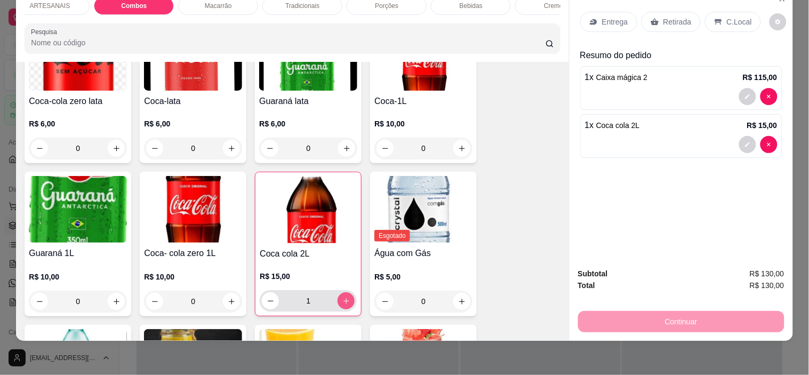
type input "1"
click at [747, 136] on button "decrease-product-quantity" at bounding box center [747, 144] width 17 height 17
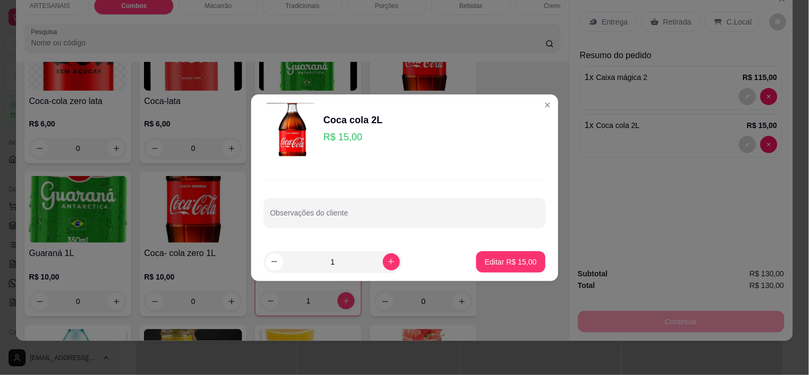
click at [343, 220] on input "Observações do cliente" at bounding box center [404, 217] width 269 height 11
type input "4 copos gelo e limao"
click at [514, 262] on p "Editar R$ 15,00" at bounding box center [511, 261] width 52 height 11
type input "0"
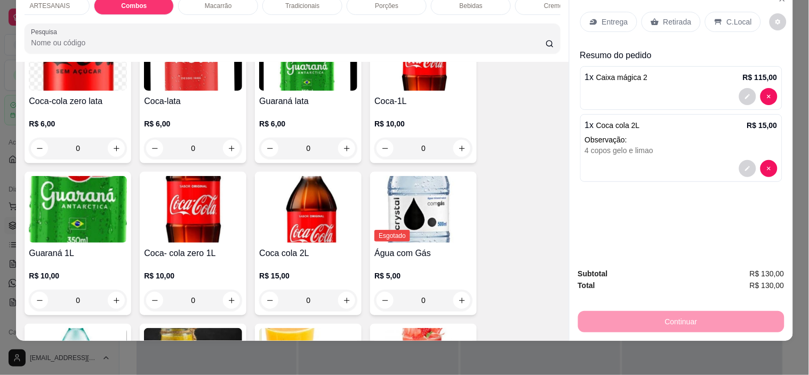
click at [727, 17] on p "C.Local" at bounding box center [739, 22] width 25 height 11
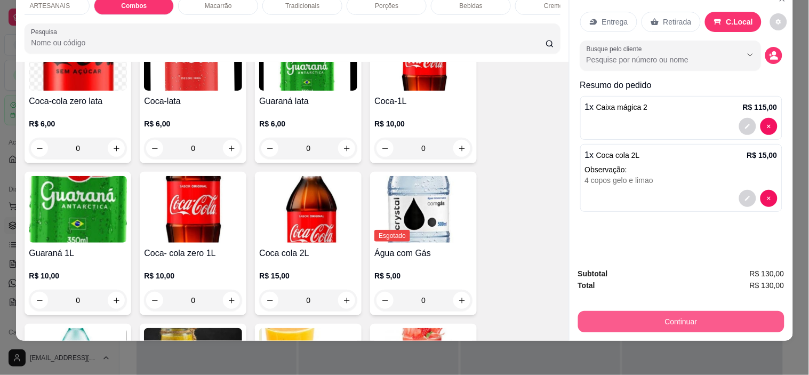
click at [704, 311] on button "Continuar" at bounding box center [681, 321] width 206 height 21
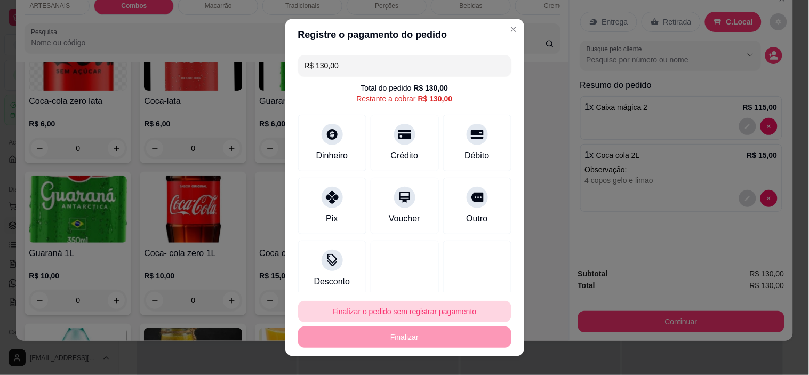
click at [417, 318] on button "Finalizar o pedido sem registrar pagamento" at bounding box center [404, 311] width 213 height 21
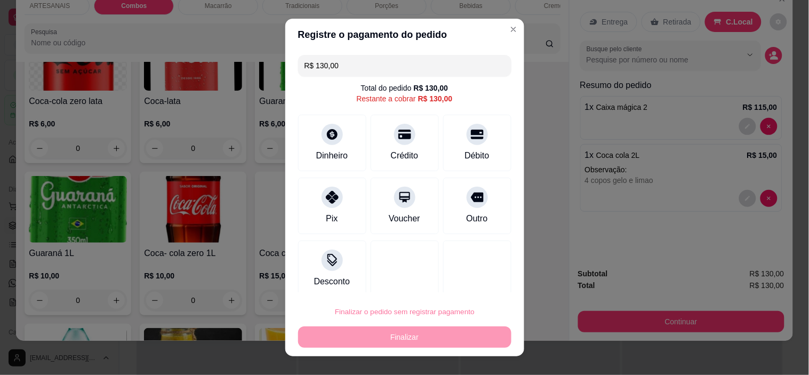
click at [471, 284] on button "Confirmar" at bounding box center [465, 281] width 39 height 17
type input "0"
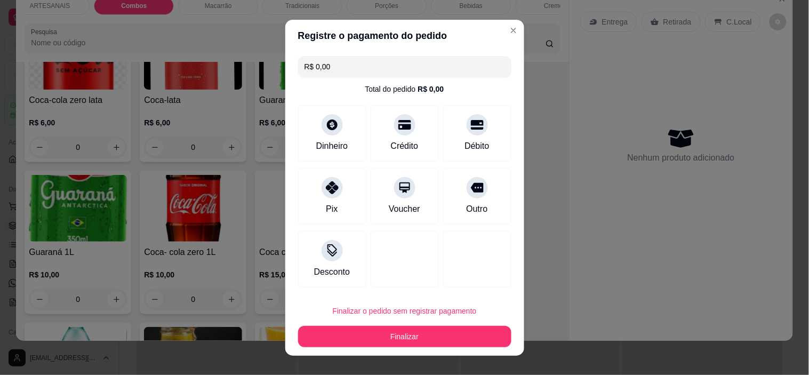
type input "R$ 0,00"
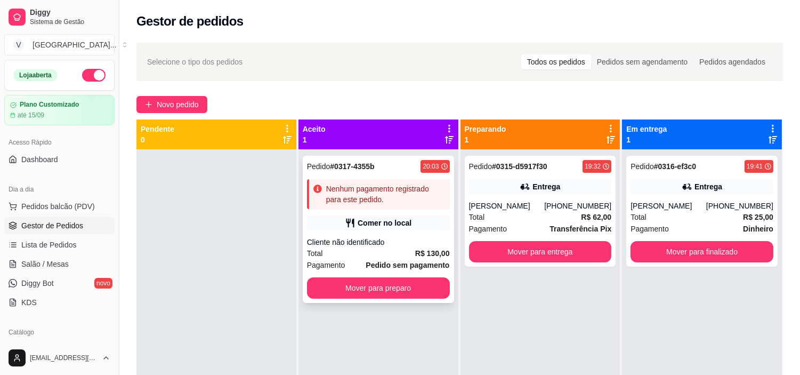
click at [396, 214] on div "Pedido # 0317-4355b 20:03 Nenhum pagamento registrado para este pedido. Comer n…" at bounding box center [378, 229] width 151 height 147
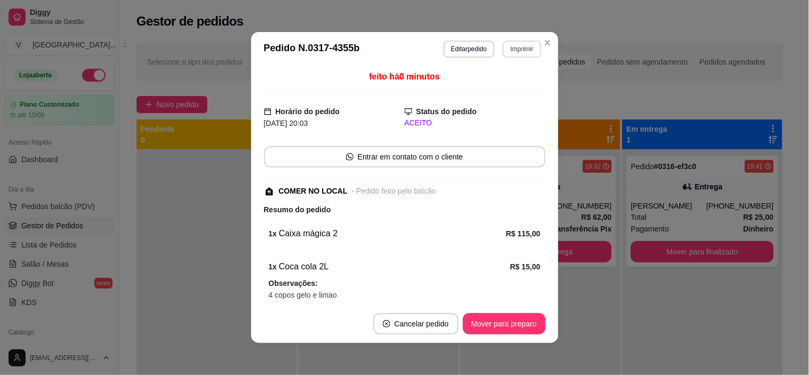
click at [520, 51] on button "Imprimir" at bounding box center [522, 49] width 38 height 17
click at [510, 87] on button "IMPRESSORA" at bounding box center [499, 86] width 75 height 17
click at [465, 50] on button "Editar pedido" at bounding box center [469, 49] width 51 height 17
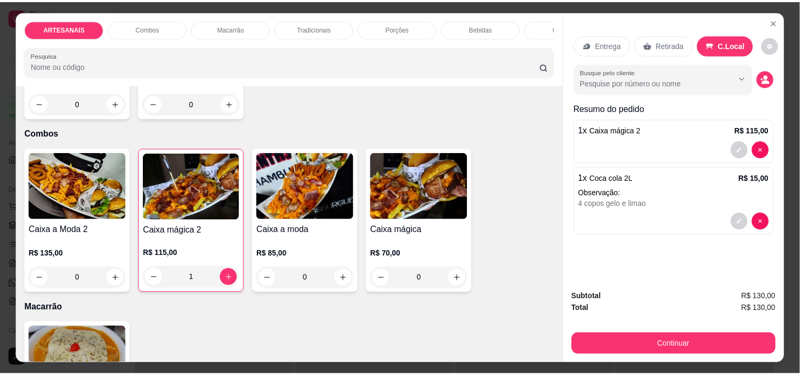
scroll to position [473, 0]
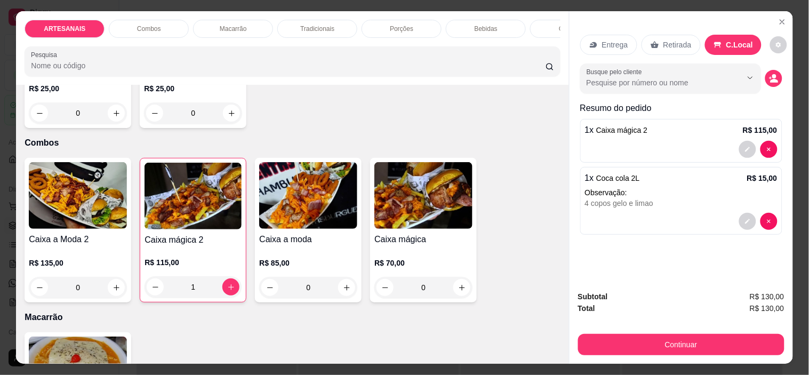
click at [151, 291] on div "1" at bounding box center [192, 286] width 97 height 21
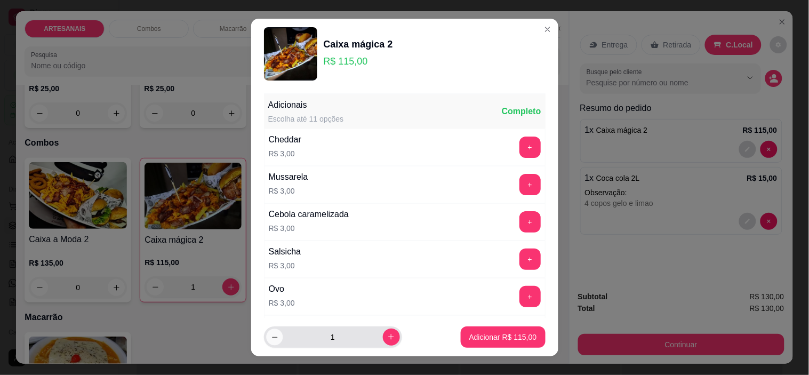
click at [275, 337] on button "decrease-product-quantity" at bounding box center [274, 336] width 17 height 17
type input "0"
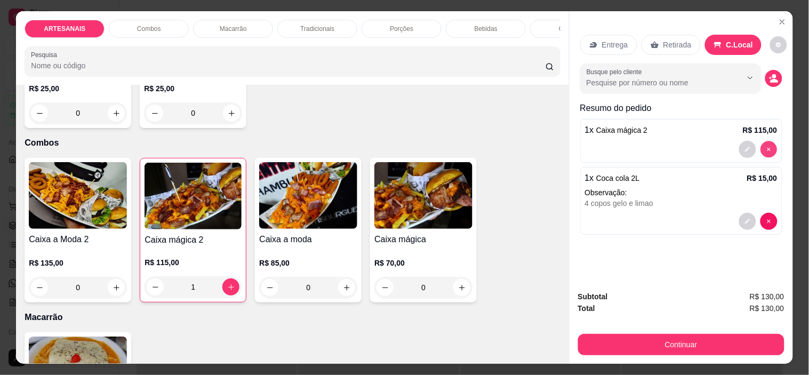
type input "0"
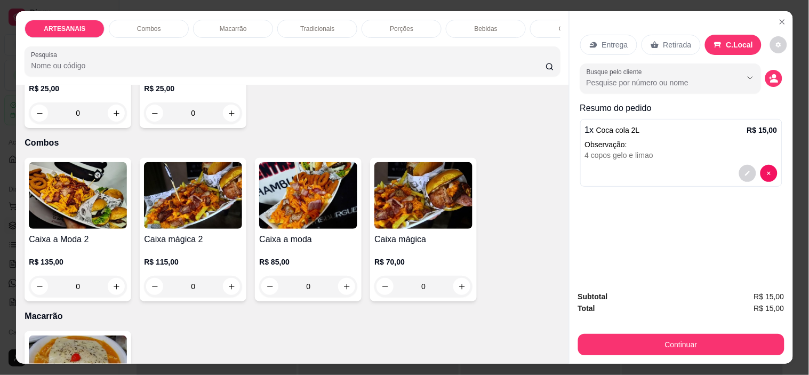
click at [114, 295] on div "0" at bounding box center [78, 286] width 98 height 21
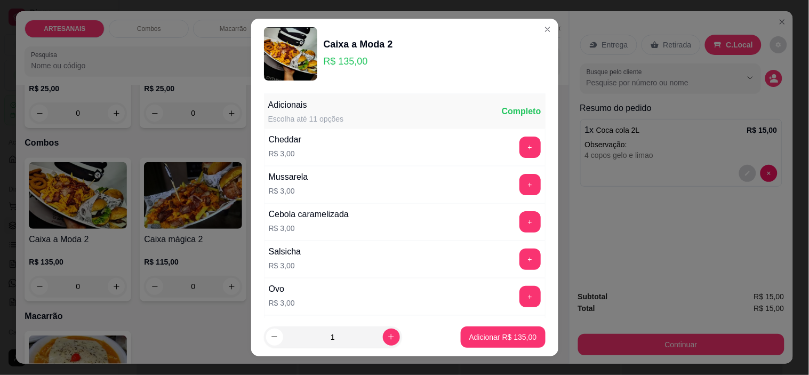
click at [493, 335] on p "Adicionar R$ 135,00" at bounding box center [503, 337] width 68 height 11
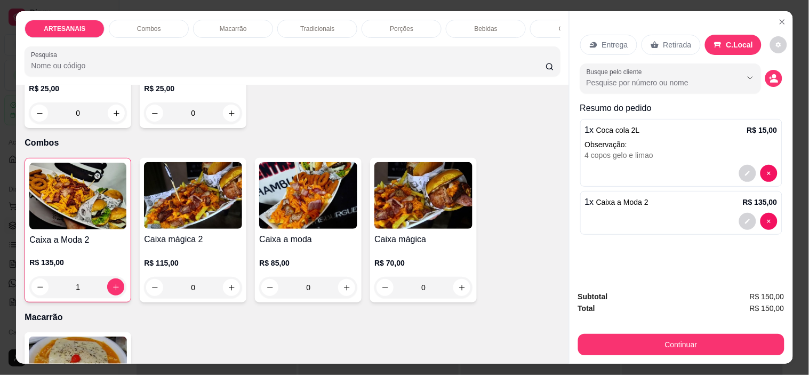
type input "1"
click at [775, 38] on button "decrease-product-quantity" at bounding box center [778, 44] width 17 height 17
click at [776, 84] on span "Automatic updates" at bounding box center [777, 83] width 11 height 9
click at [776, 84] on input "Automatic updates" at bounding box center [772, 86] width 7 height 7
checkbox input "true"
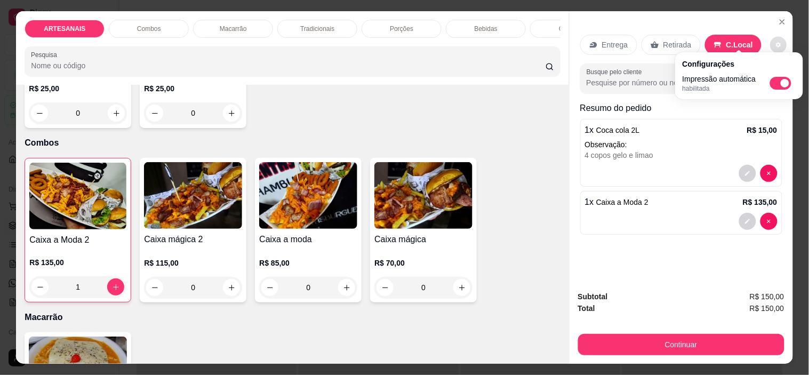
click at [746, 348] on button "Continuar" at bounding box center [681, 344] width 206 height 21
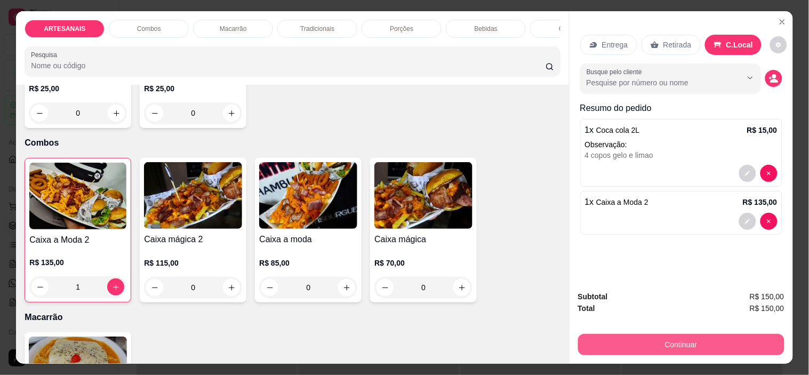
click at [663, 343] on button "Continuar" at bounding box center [681, 344] width 206 height 21
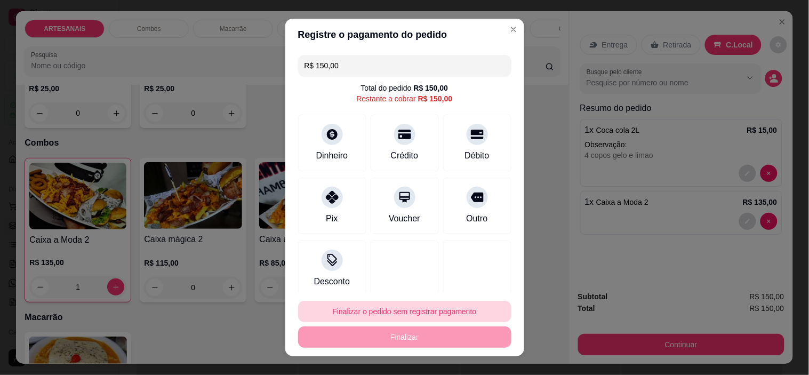
click at [401, 308] on button "Finalizar o pedido sem registrar pagamento" at bounding box center [404, 311] width 213 height 21
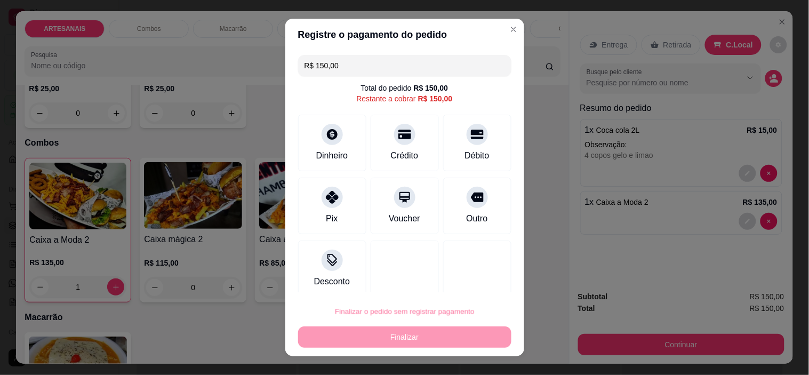
click at [467, 284] on button "Confirmar" at bounding box center [466, 281] width 38 height 16
type input "0"
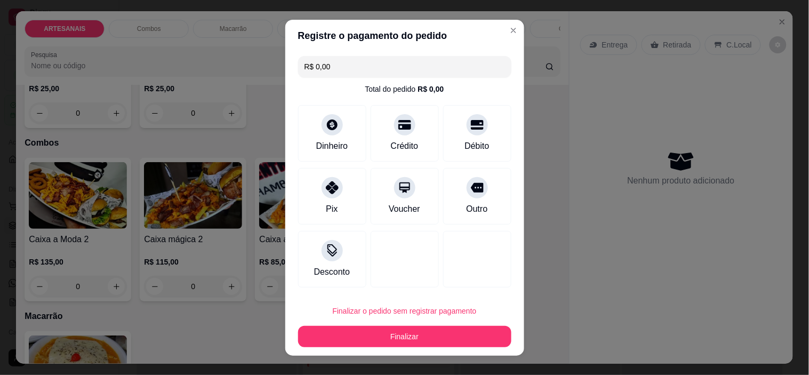
type input "R$ 0,00"
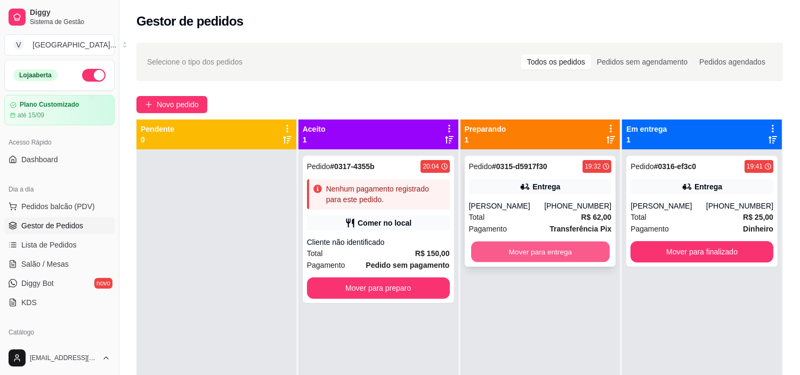
click at [536, 251] on button "Mover para entrega" at bounding box center [540, 251] width 139 height 21
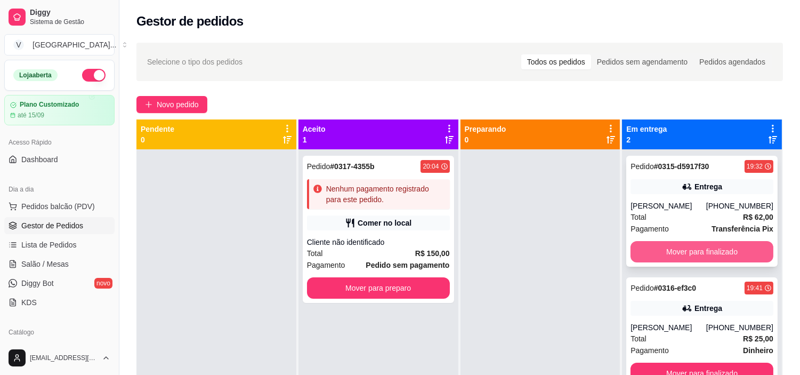
click at [710, 251] on button "Mover para finalizado" at bounding box center [702, 251] width 143 height 21
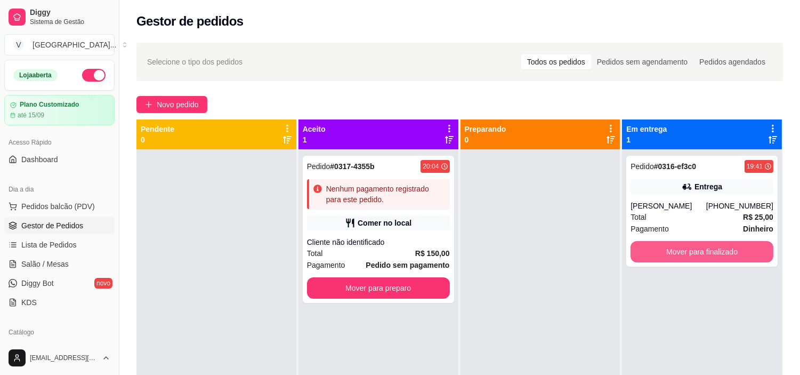
click at [710, 251] on button "Mover para finalizado" at bounding box center [702, 251] width 143 height 21
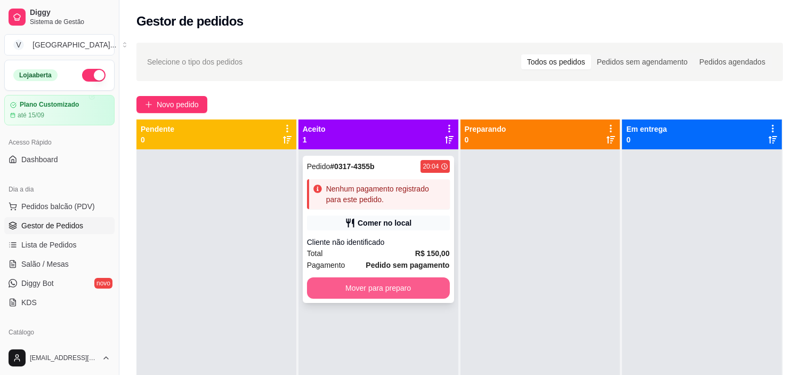
click at [429, 287] on button "Mover para preparo" at bounding box center [378, 287] width 143 height 21
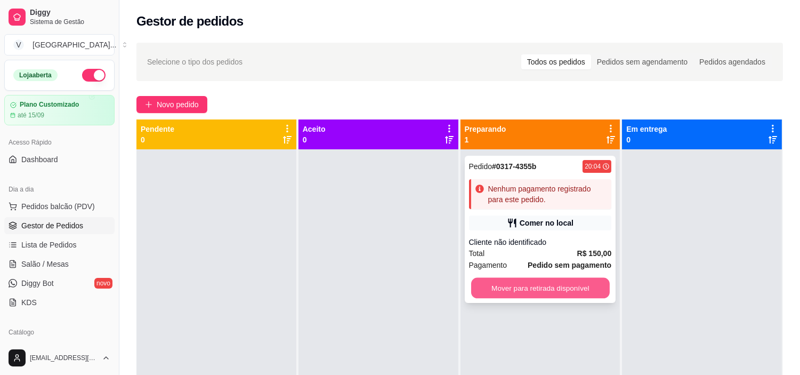
click at [548, 280] on button "Mover para retirada disponível" at bounding box center [540, 288] width 139 height 21
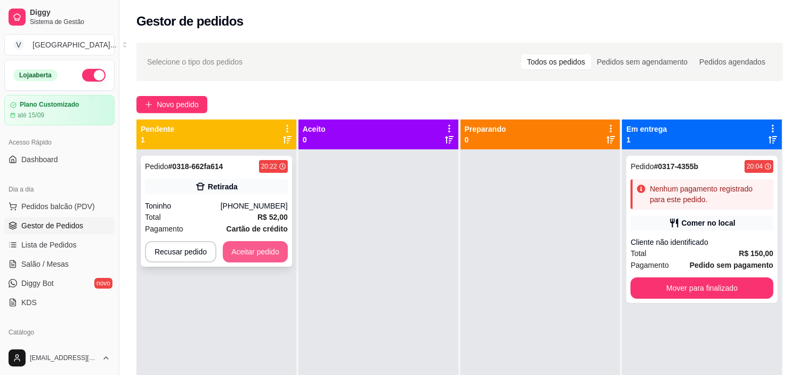
click at [268, 251] on button "Aceitar pedido" at bounding box center [255, 251] width 65 height 21
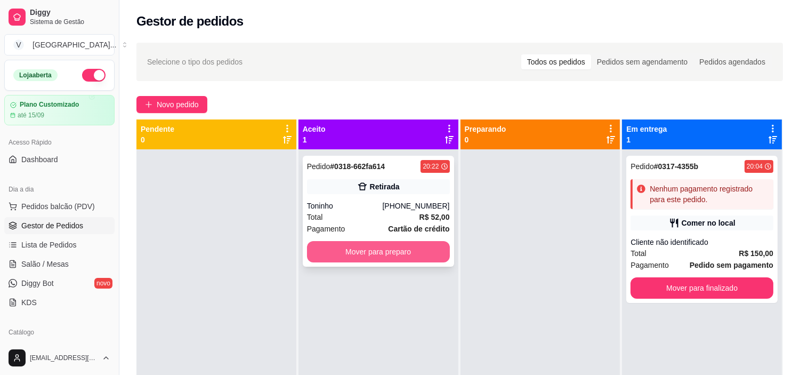
click at [406, 254] on button "Mover para preparo" at bounding box center [378, 251] width 143 height 21
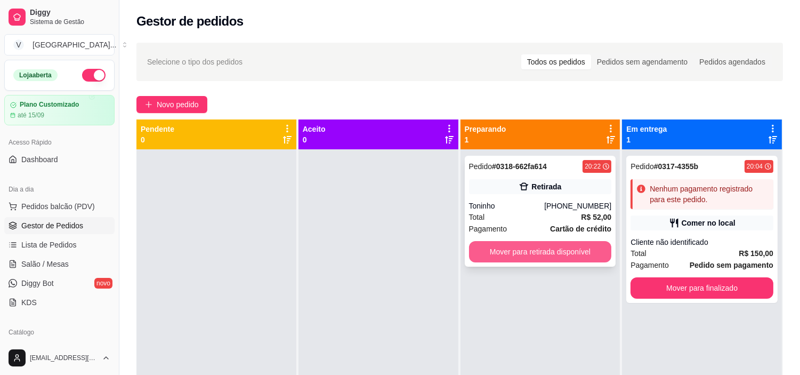
click at [513, 247] on button "Mover para retirada disponível" at bounding box center [540, 251] width 143 height 21
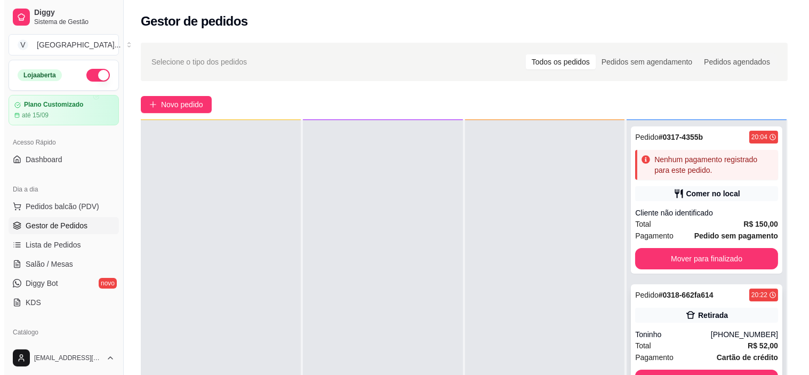
scroll to position [59, 0]
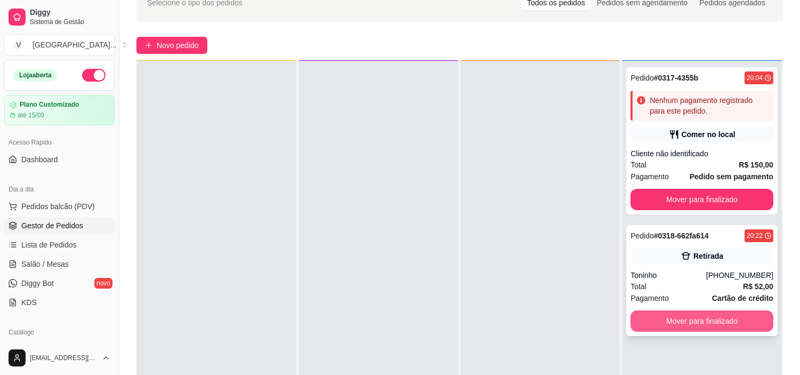
click at [734, 321] on button "Mover para finalizado" at bounding box center [702, 320] width 143 height 21
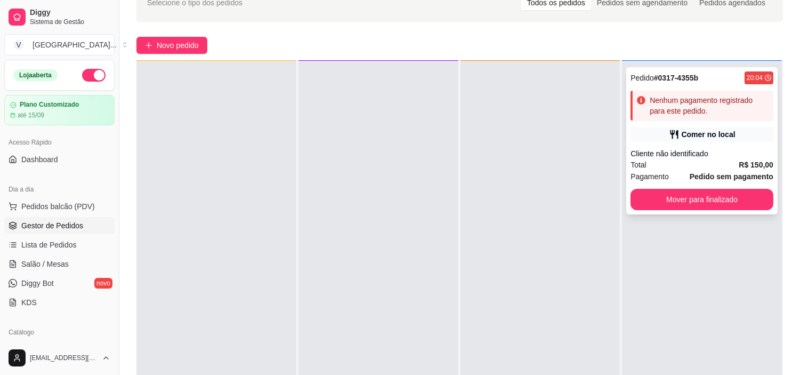
click at [704, 101] on div "Nenhum pagamento registrado para este pedido." at bounding box center [709, 105] width 119 height 21
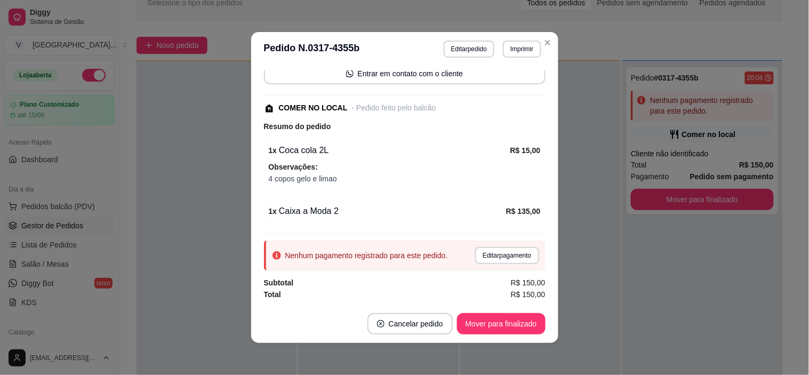
scroll to position [108, 0]
click at [492, 256] on button "Editar pagamento" at bounding box center [506, 255] width 63 height 17
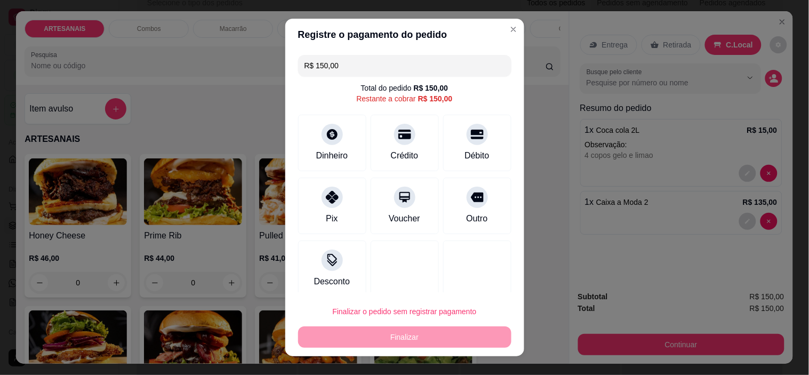
drag, startPoint x: 339, startPoint y: 65, endPoint x: 288, endPoint y: 51, distance: 53.0
click at [288, 51] on div "R$ 150,00 Total do pedido R$ 150,00 Restante a cobrar R$ 150,00 Dinheiro Crédit…" at bounding box center [404, 171] width 239 height 241
click at [327, 196] on icon at bounding box center [332, 194] width 14 height 14
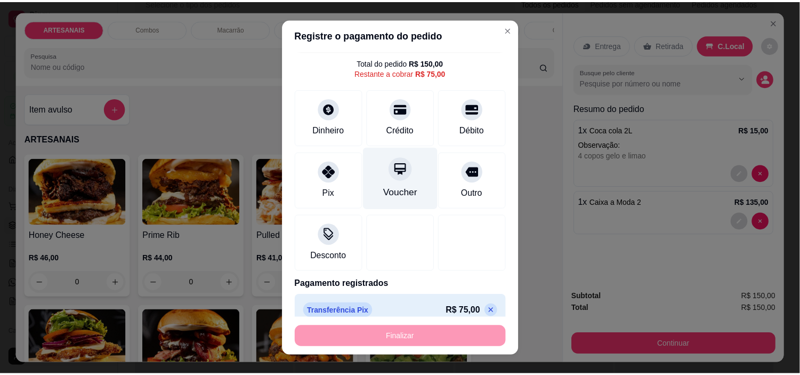
scroll to position [39, 0]
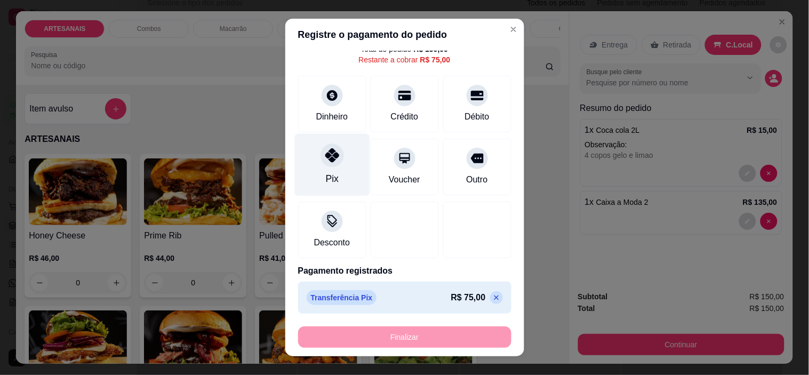
click at [331, 177] on div "Pix" at bounding box center [331, 165] width 75 height 62
type input "R$ 0,00"
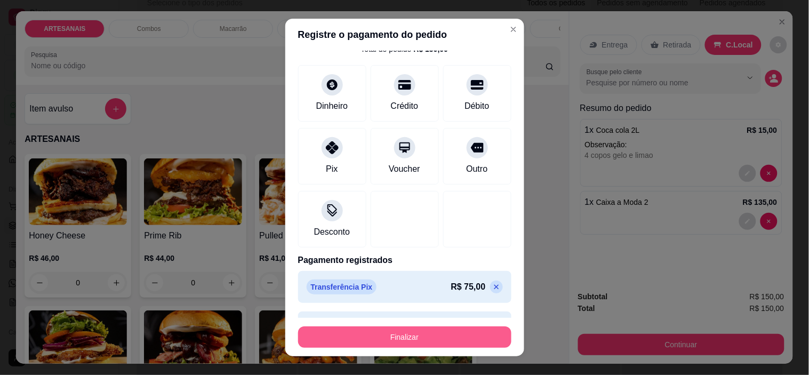
click at [407, 339] on button "Finalizar" at bounding box center [404, 336] width 213 height 21
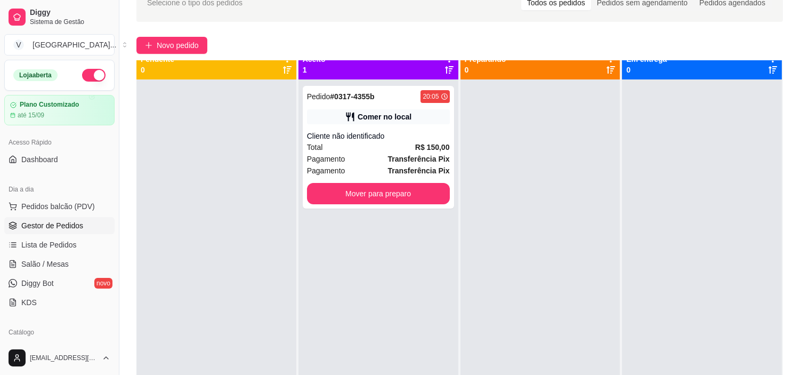
scroll to position [0, 0]
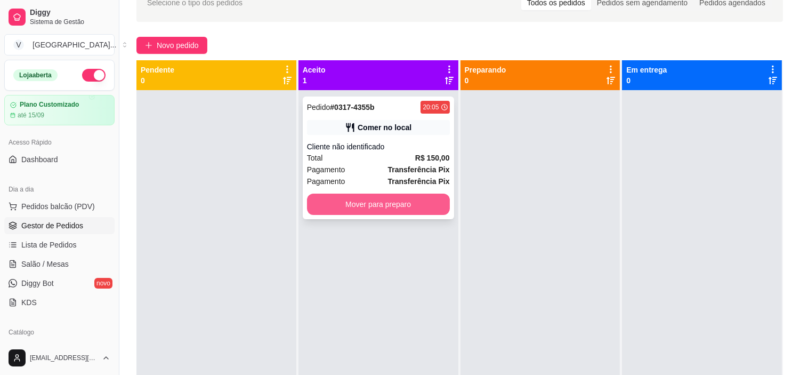
click at [403, 207] on button "Mover para preparo" at bounding box center [378, 204] width 143 height 21
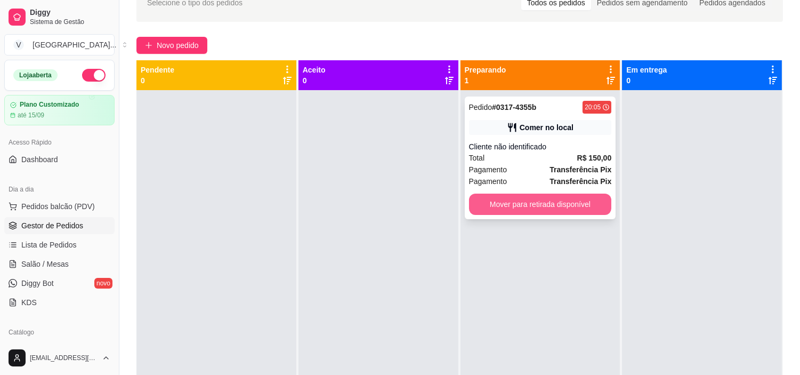
click at [521, 198] on button "Mover para retirada disponível" at bounding box center [540, 204] width 143 height 21
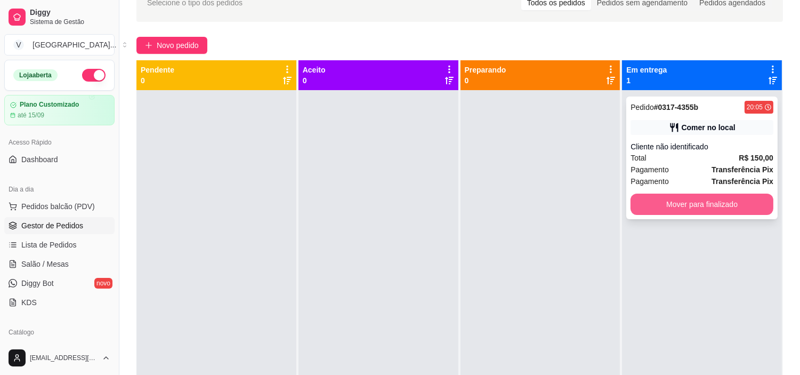
click at [690, 198] on button "Mover para finalizado" at bounding box center [702, 204] width 143 height 21
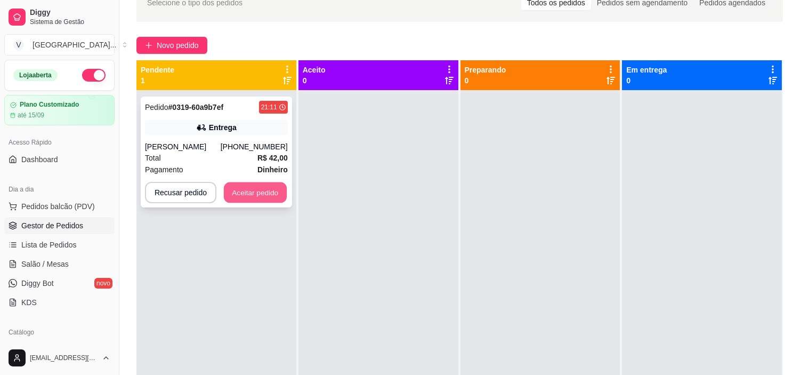
click at [235, 192] on button "Aceitar pedido" at bounding box center [255, 192] width 63 height 21
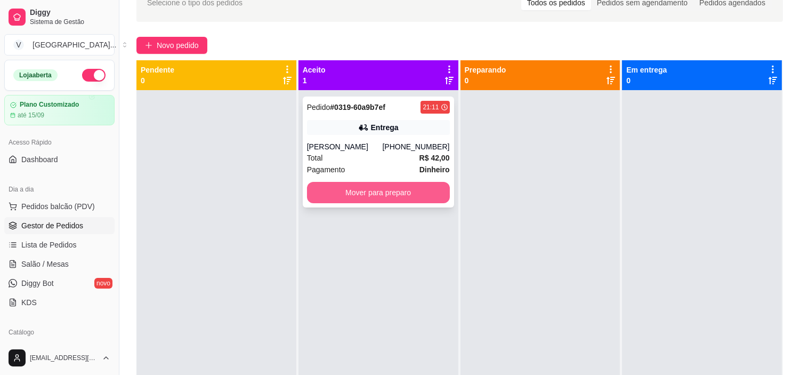
click at [427, 192] on button "Mover para preparo" at bounding box center [378, 192] width 143 height 21
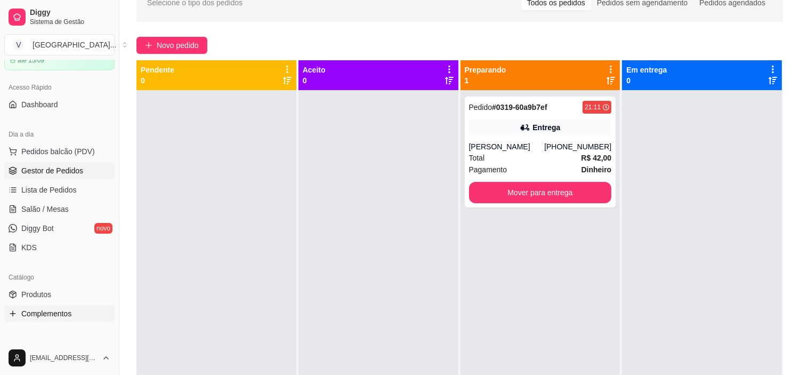
scroll to position [118, 0]
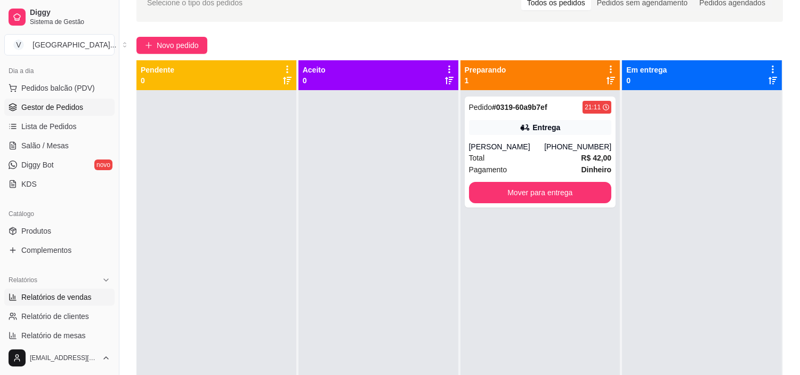
click at [71, 294] on span "Relatórios de vendas" at bounding box center [56, 297] width 70 height 11
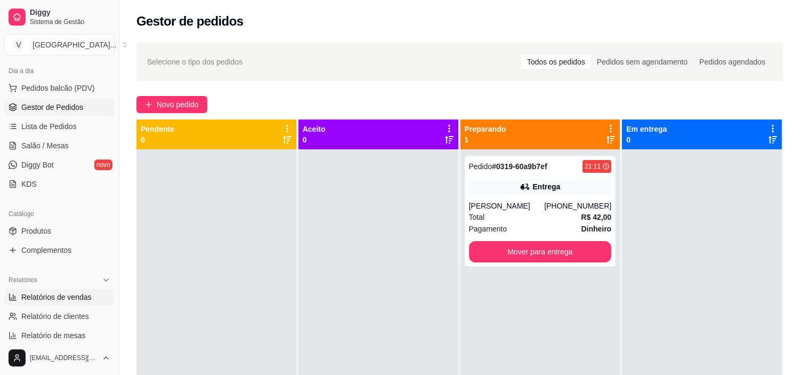
select select "ALL"
select select "0"
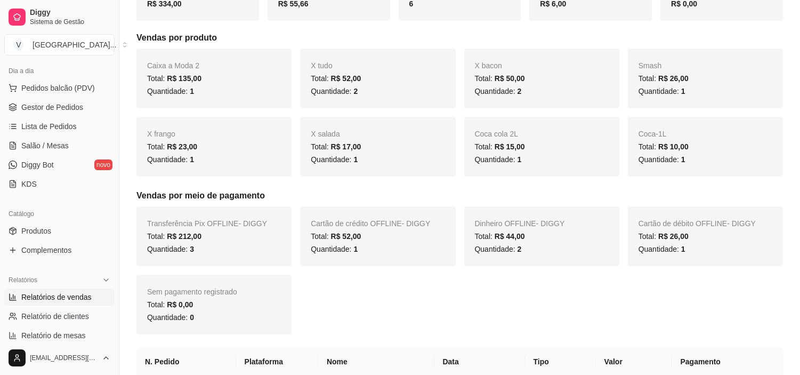
scroll to position [118, 0]
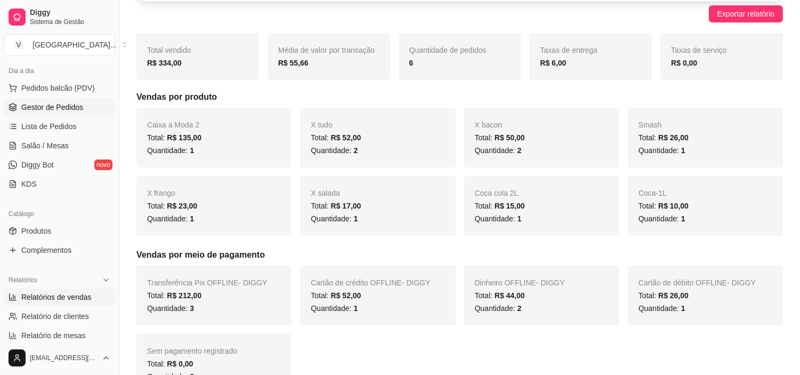
click at [52, 105] on span "Gestor de Pedidos" at bounding box center [52, 107] width 62 height 11
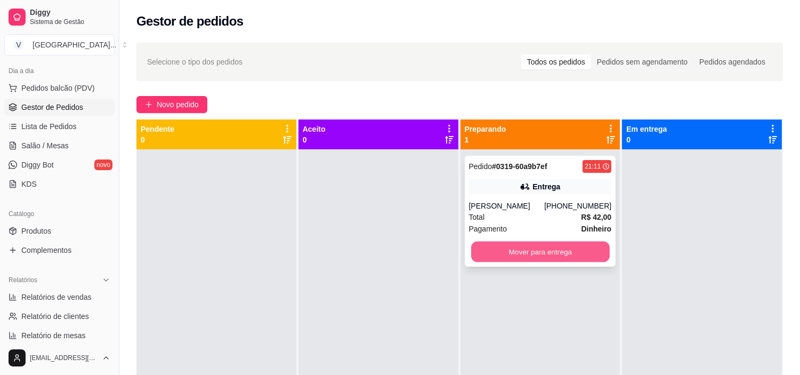
click at [550, 248] on button "Mover para entrega" at bounding box center [540, 251] width 139 height 21
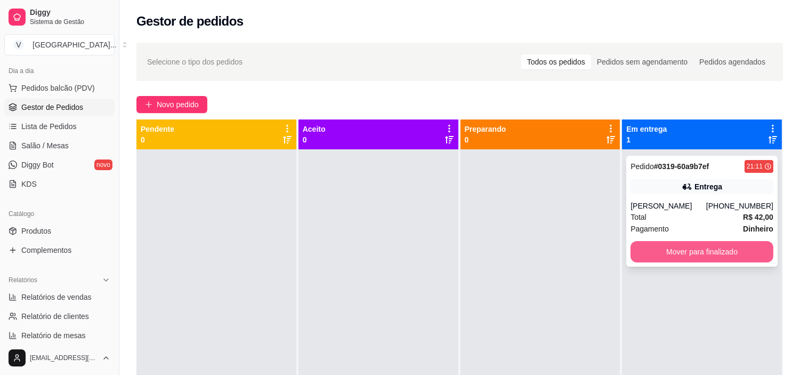
click at [720, 254] on button "Mover para finalizado" at bounding box center [702, 251] width 143 height 21
